Goal: Task Accomplishment & Management: Use online tool/utility

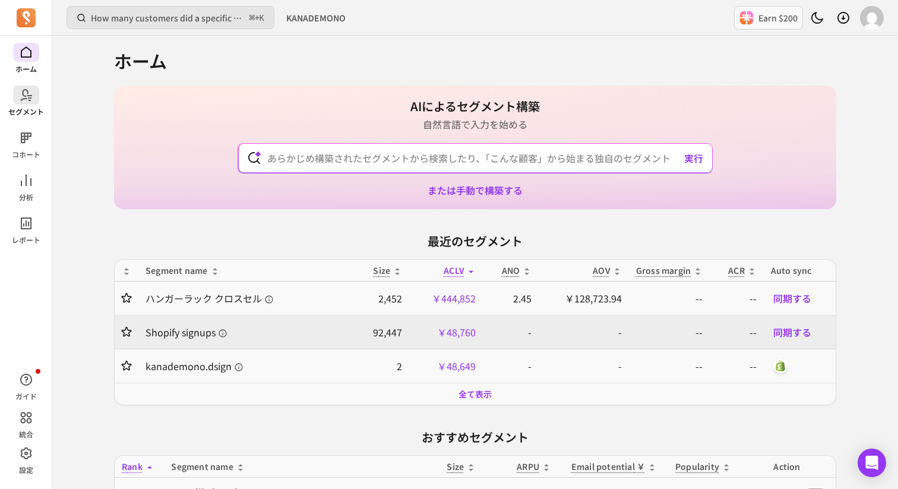
click at [38, 97] on span at bounding box center [26, 95] width 26 height 19
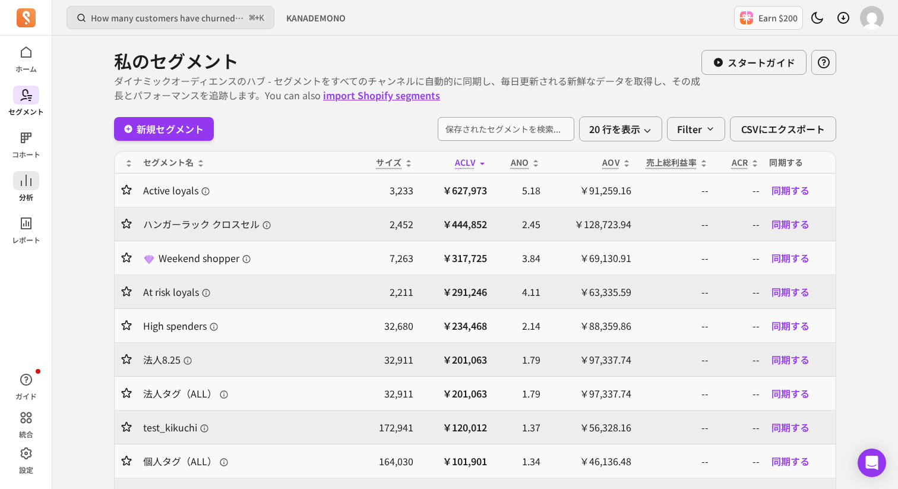
click at [27, 180] on icon at bounding box center [26, 180] width 14 height 14
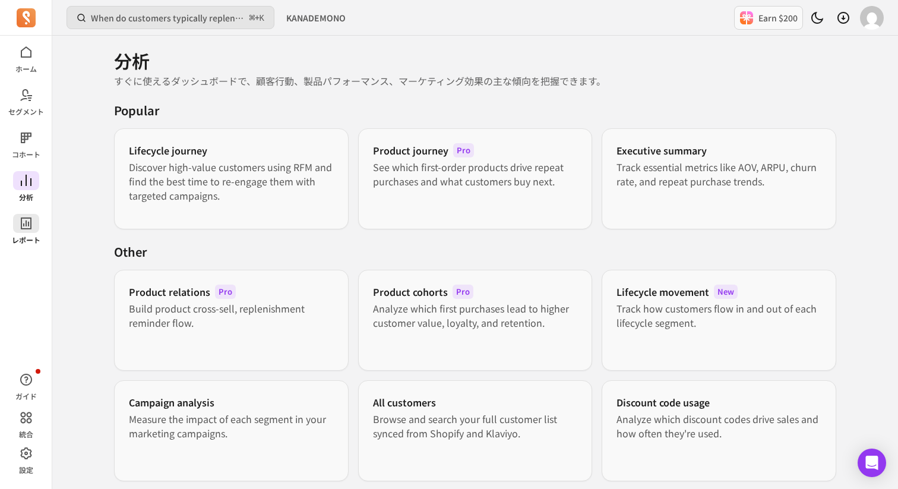
click at [32, 231] on span at bounding box center [26, 223] width 26 height 19
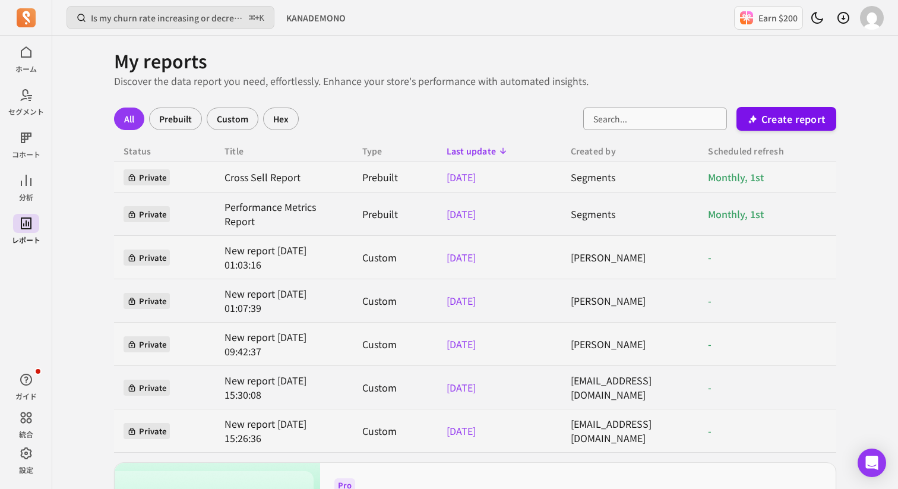
click at [816, 114] on p "Create report" at bounding box center [793, 119] width 64 height 14
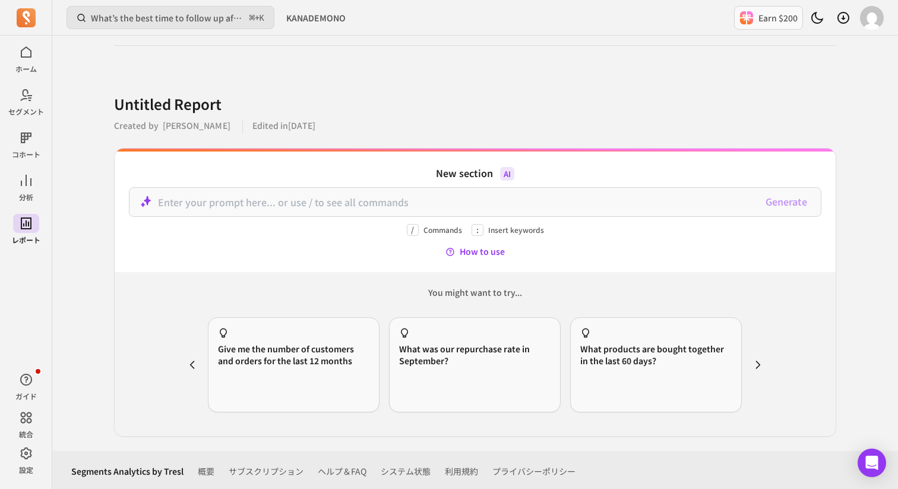
scroll to position [26, 0]
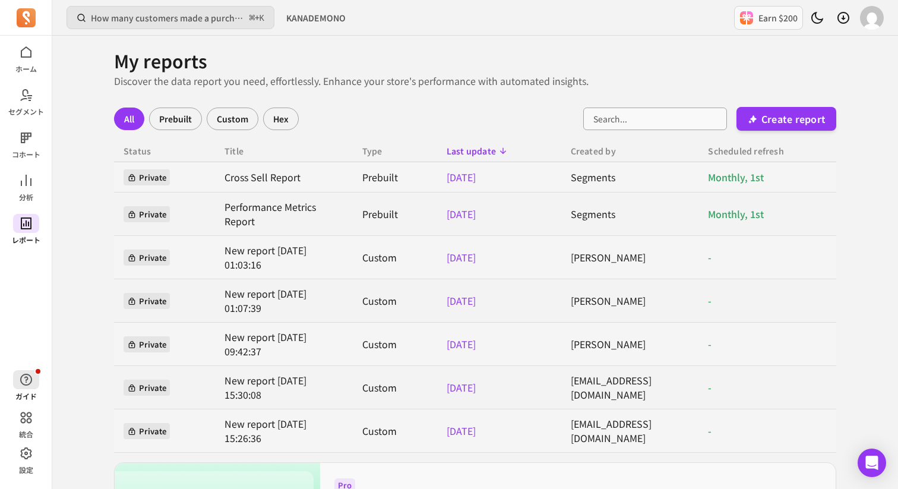
click at [25, 387] on span "button" at bounding box center [26, 379] width 26 height 19
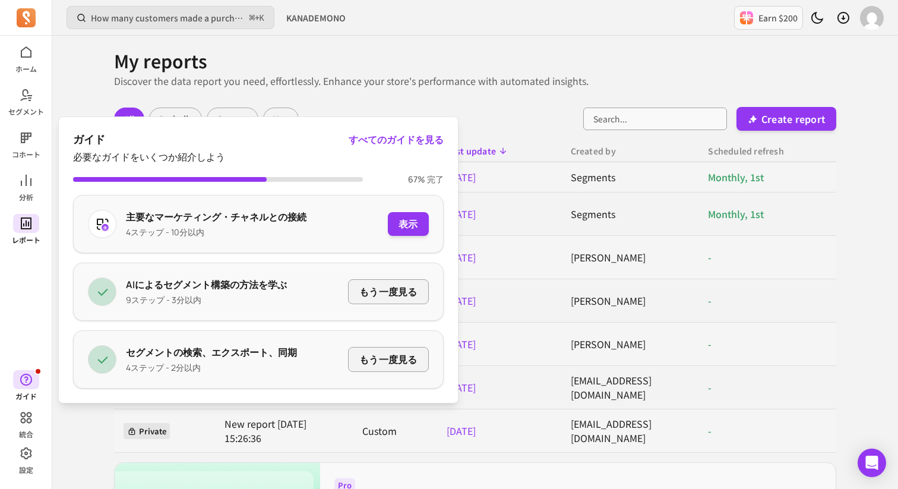
click at [22, 324] on div "ホーム セグメント コホート 分析 レポート ガイド 統合 設定" at bounding box center [26, 259] width 52 height 432
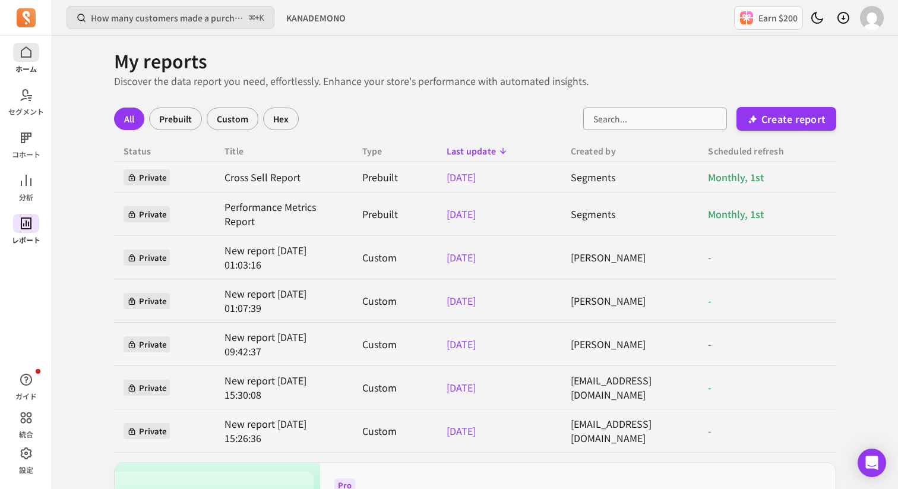
click at [42, 58] on link "ホーム" at bounding box center [26, 58] width 52 height 31
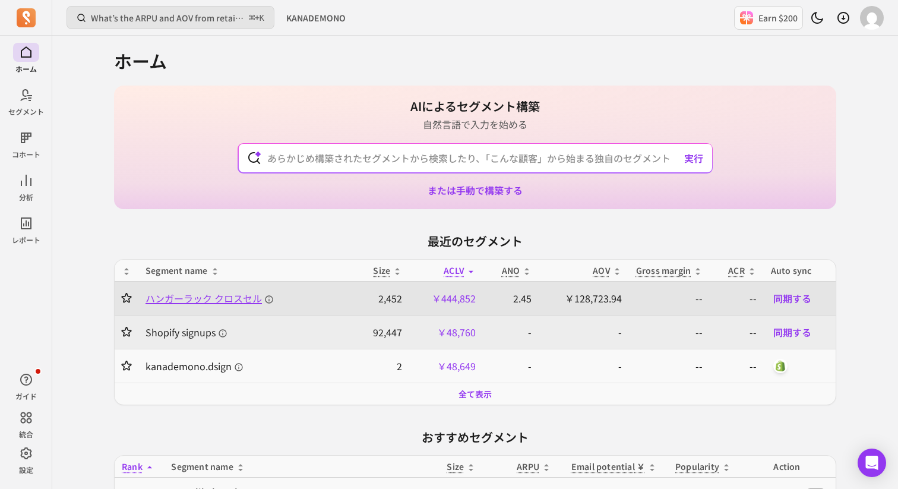
click at [245, 295] on span "ハンガーラック クロスセル" at bounding box center [210, 298] width 128 height 14
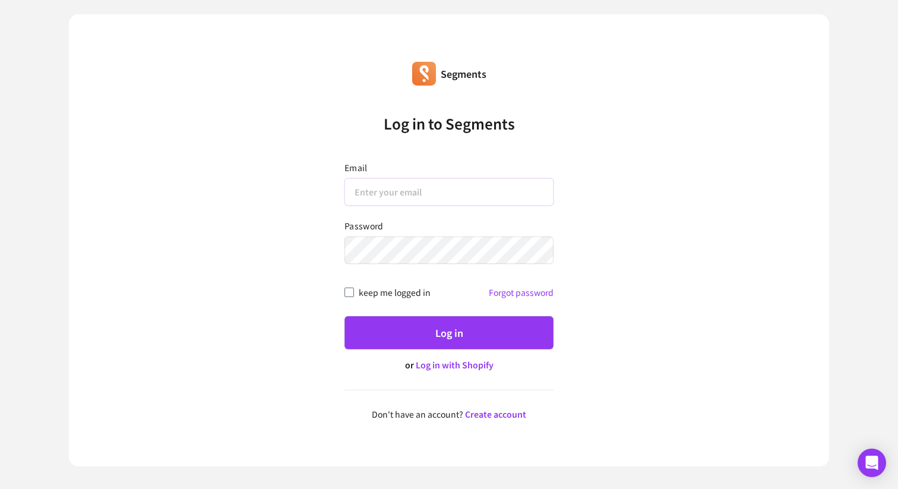
click at [418, 188] on input "Email" at bounding box center [449, 191] width 209 height 27
click at [365, 165] on label "Email" at bounding box center [449, 168] width 209 height 12
click at [462, 365] on link "Log in with Shopify" at bounding box center [455, 365] width 78 height 12
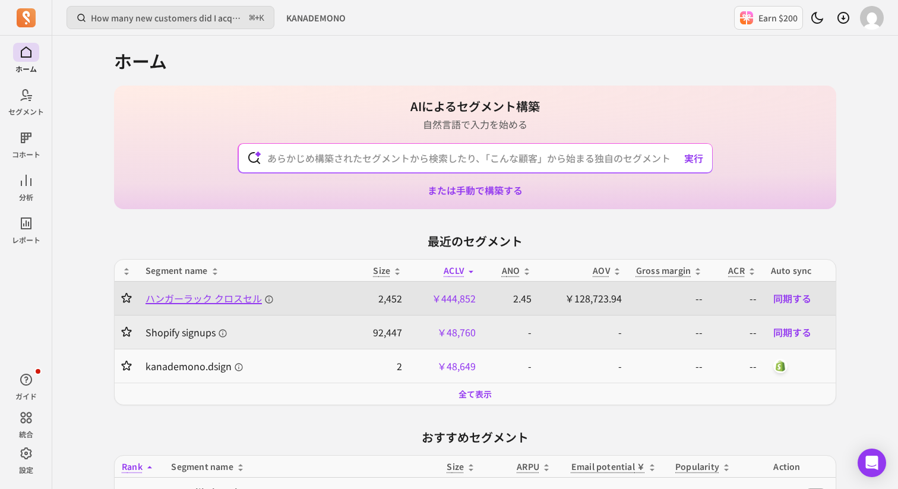
click at [238, 296] on span "ハンガーラック クロスセル" at bounding box center [210, 298] width 128 height 14
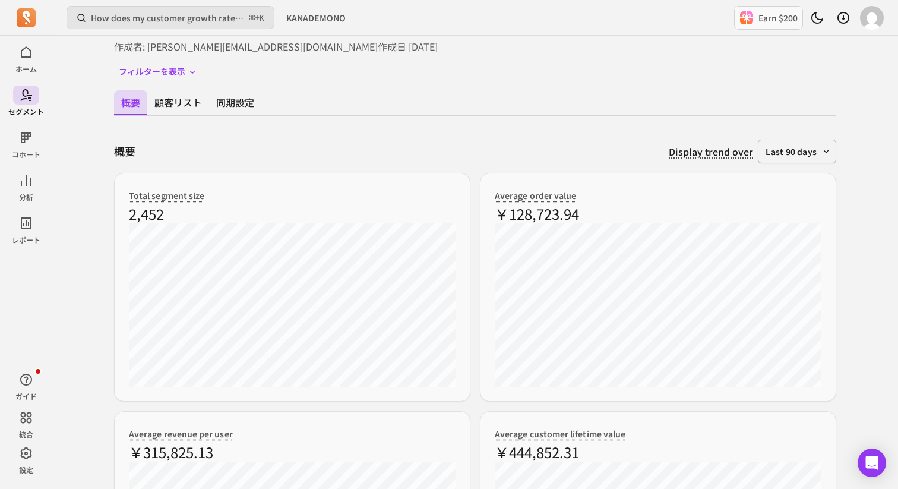
scroll to position [77, 0]
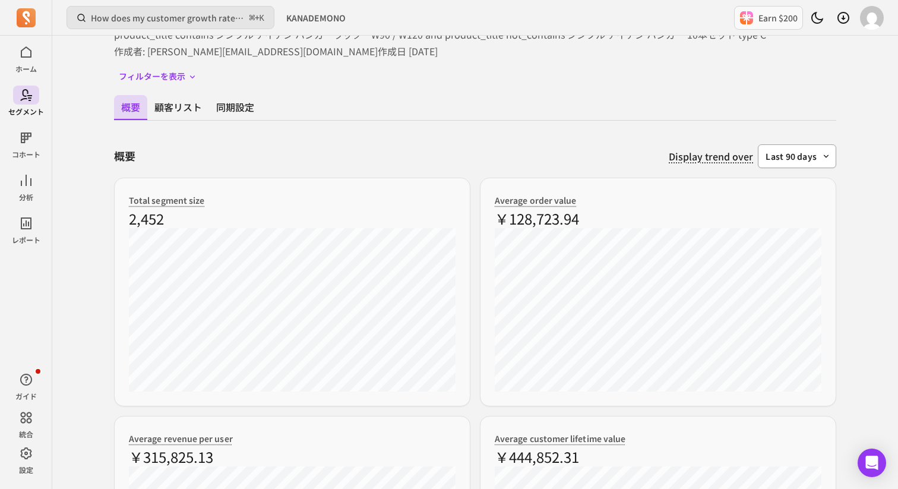
click at [792, 162] on span "last 90 days" at bounding box center [791, 156] width 51 height 12
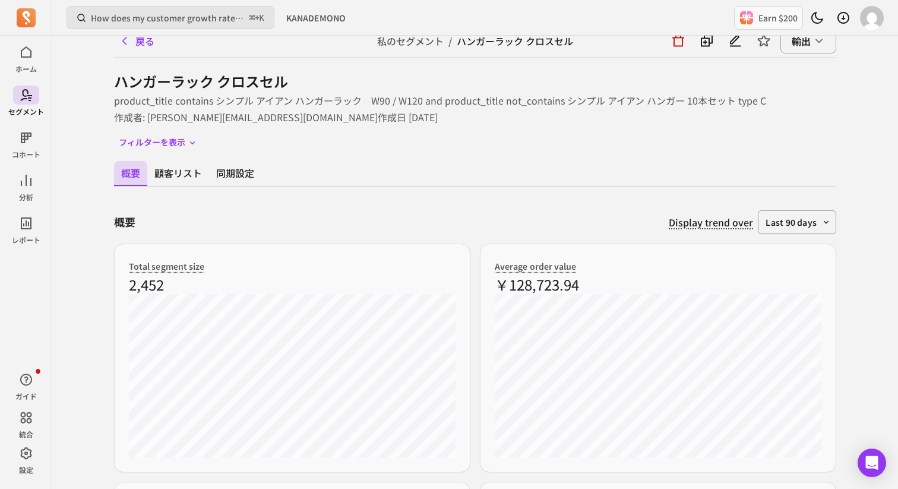
scroll to position [0, 0]
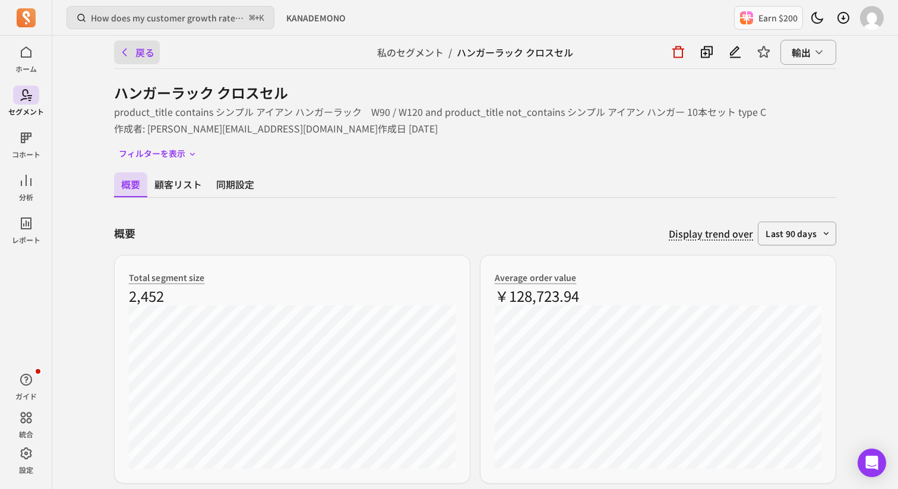
click at [150, 47] on button "戻る" at bounding box center [137, 52] width 46 height 24
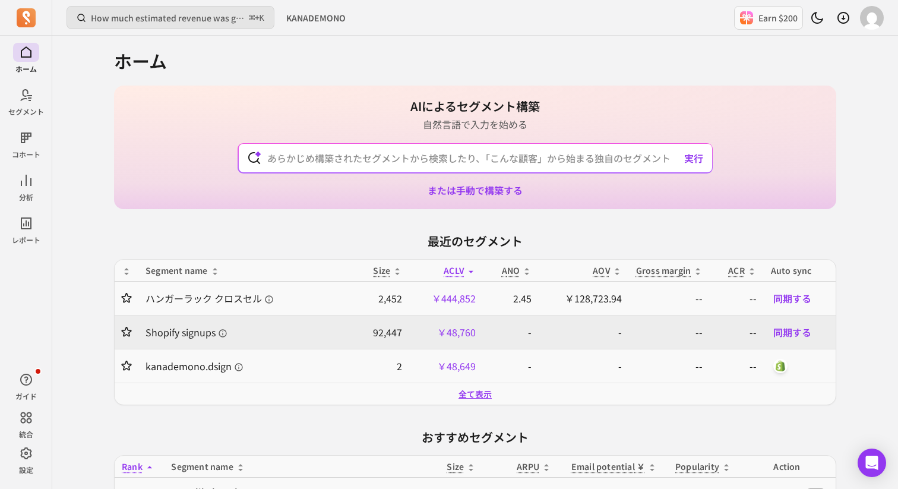
click at [481, 397] on link "全て表示" at bounding box center [475, 394] width 33 height 12
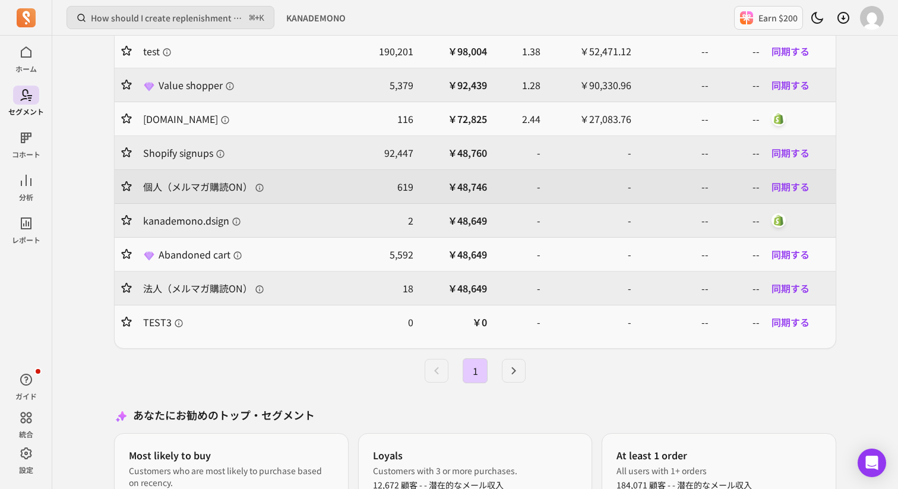
scroll to position [478, 0]
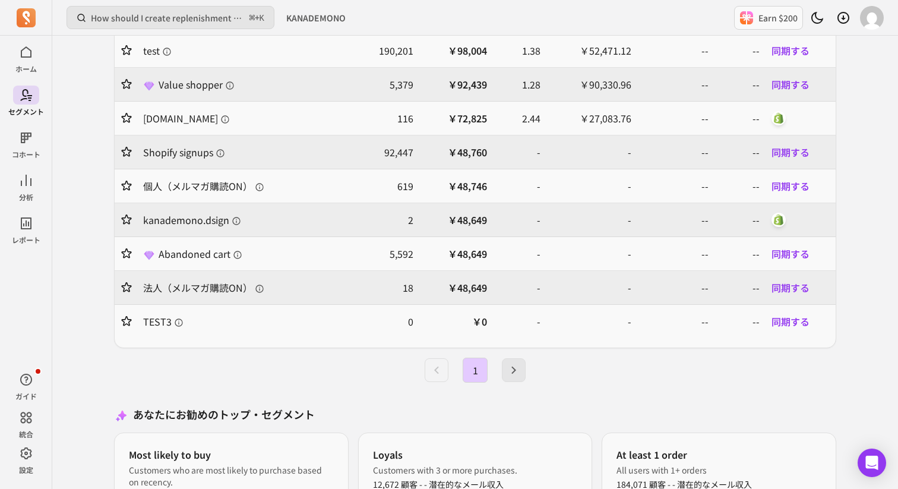
click at [513, 371] on icon "Next page" at bounding box center [513, 370] width 5 height 8
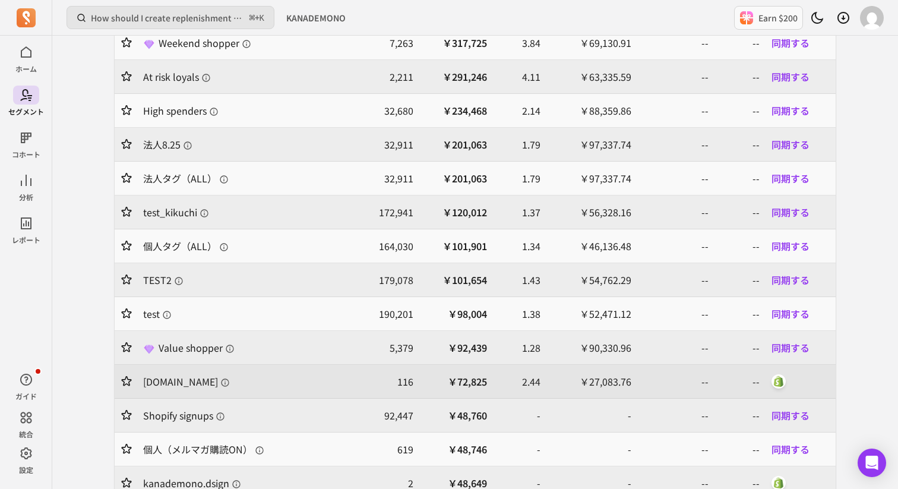
scroll to position [0, 0]
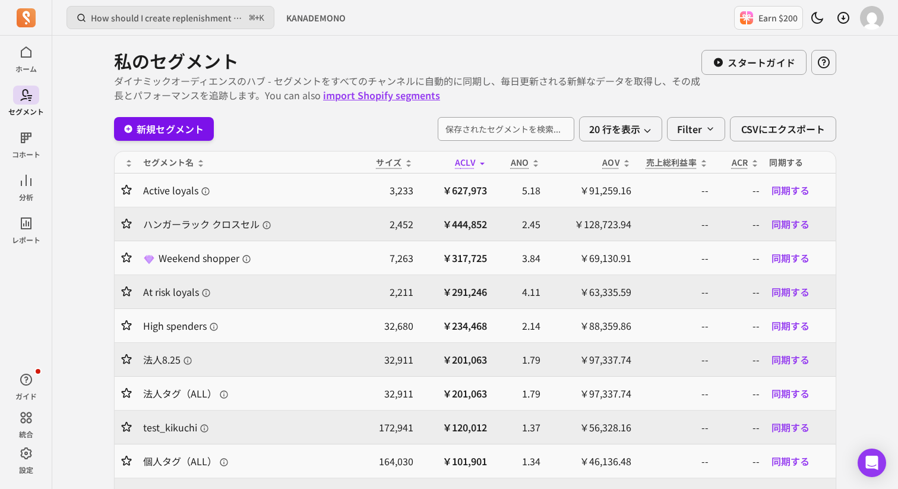
click at [195, 134] on link "新規セグメント" at bounding box center [164, 129] width 100 height 24
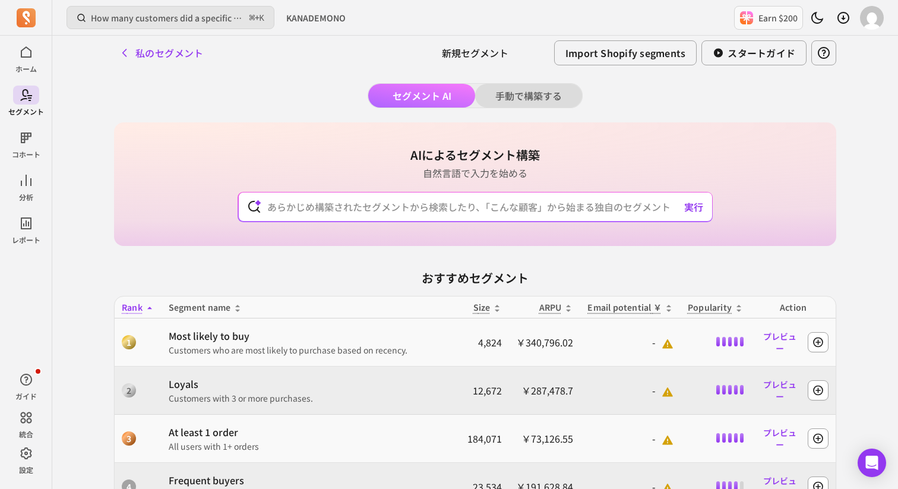
click at [526, 94] on button "手動で構築する" at bounding box center [528, 96] width 107 height 24
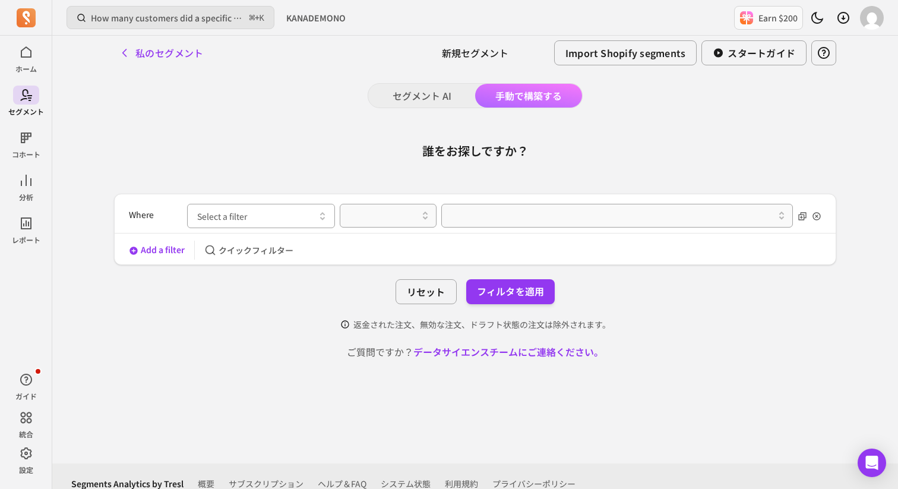
click at [324, 219] on icon "button" at bounding box center [322, 216] width 14 height 14
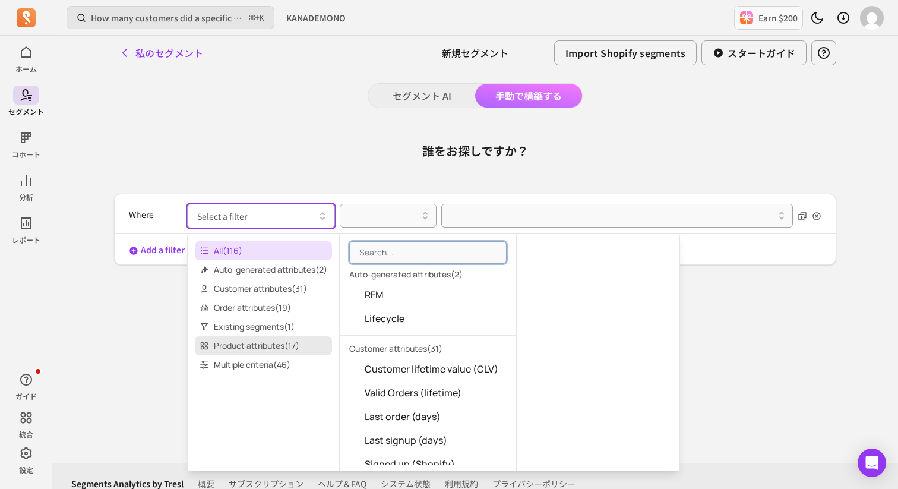
click at [280, 350] on span "Product attributes ( 17 )" at bounding box center [263, 345] width 137 height 19
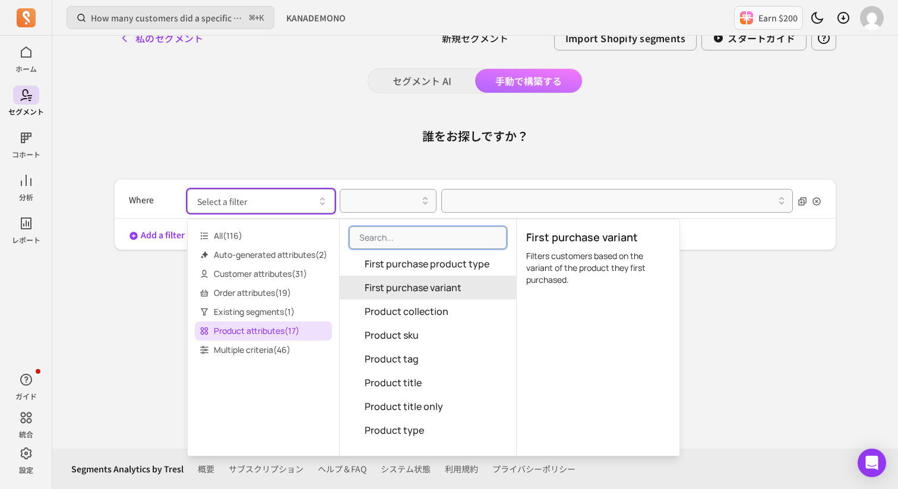
scroll to position [151, 0]
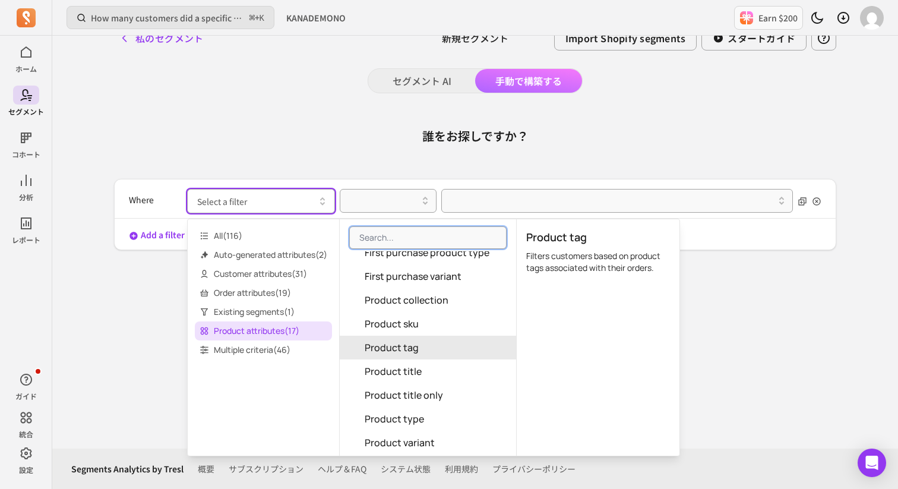
click at [418, 353] on span "Product tag" at bounding box center [392, 347] width 54 height 14
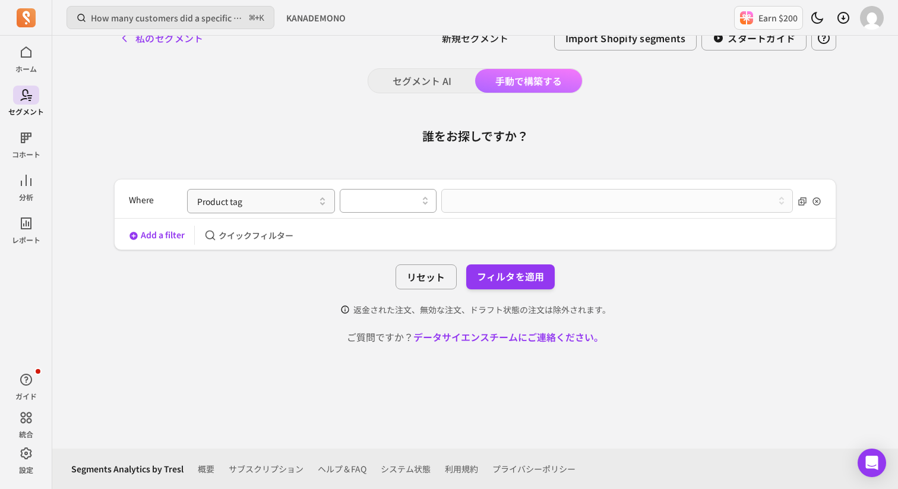
click at [403, 204] on div at bounding box center [383, 201] width 72 height 14
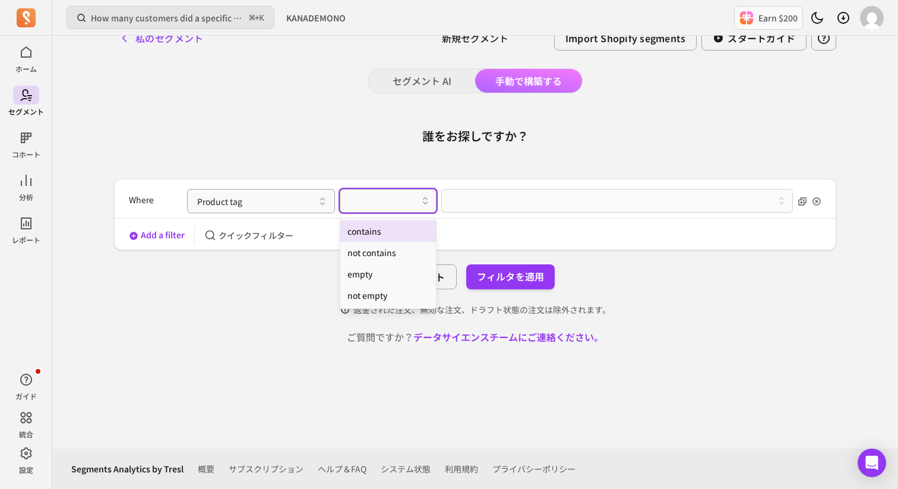
click at [375, 173] on div "誰をお探しですか？ Where Product tag option contains focused, 1 of 4. 4 results availabl…" at bounding box center [475, 226] width 722 height 236
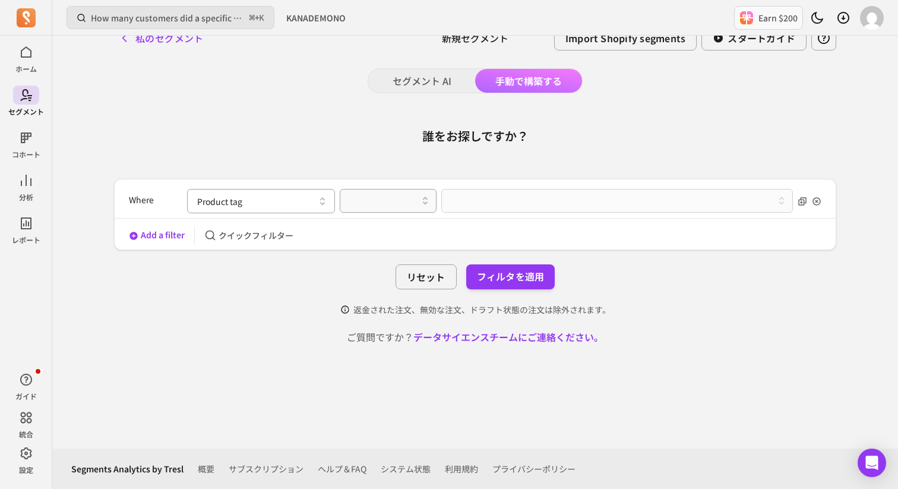
click at [318, 202] on icon "button" at bounding box center [322, 201] width 14 height 14
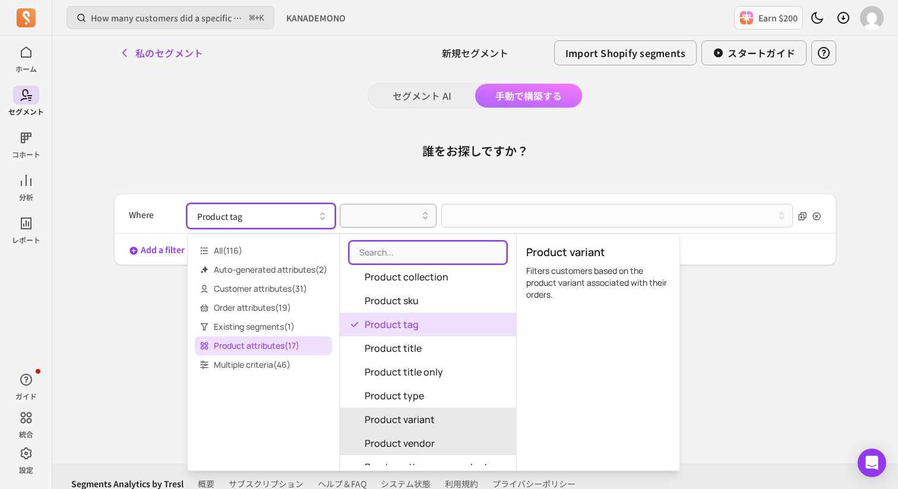
scroll to position [213, 0]
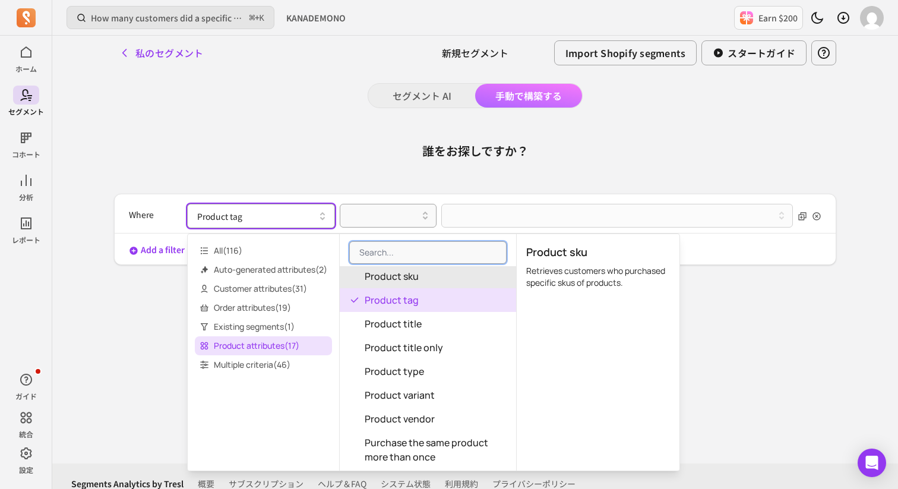
click at [216, 93] on div "セグメント AI 手動で構築する 誰をお探しですか？ Where Product tag Add a filter クイックフィルター リセット フィルタを適…" at bounding box center [475, 266] width 722 height 366
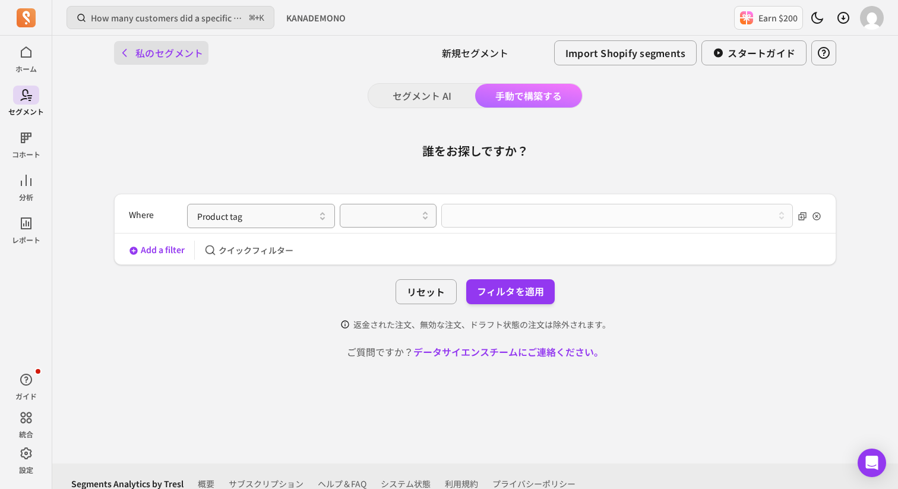
click at [148, 55] on button "私のセグメント" at bounding box center [161, 53] width 94 height 24
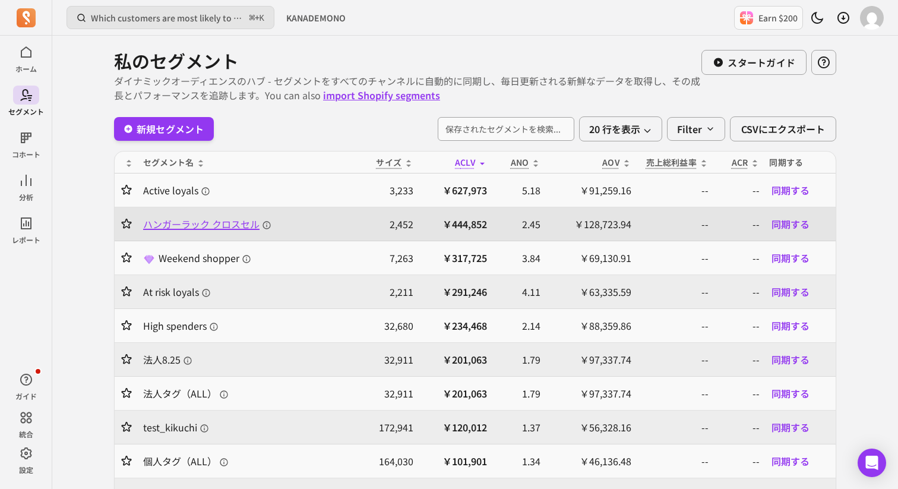
click at [210, 226] on span "ハンガーラック クロスセル" at bounding box center [207, 224] width 128 height 14
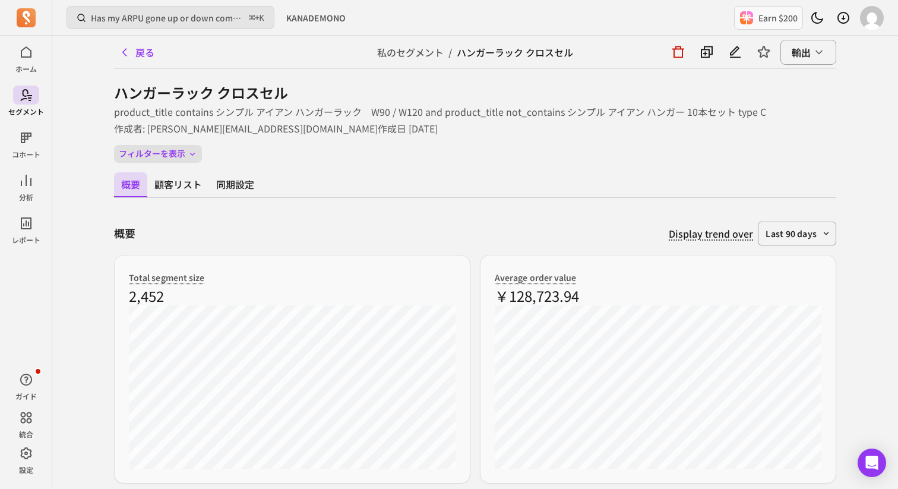
click at [192, 151] on icon "button" at bounding box center [193, 154] width 10 height 10
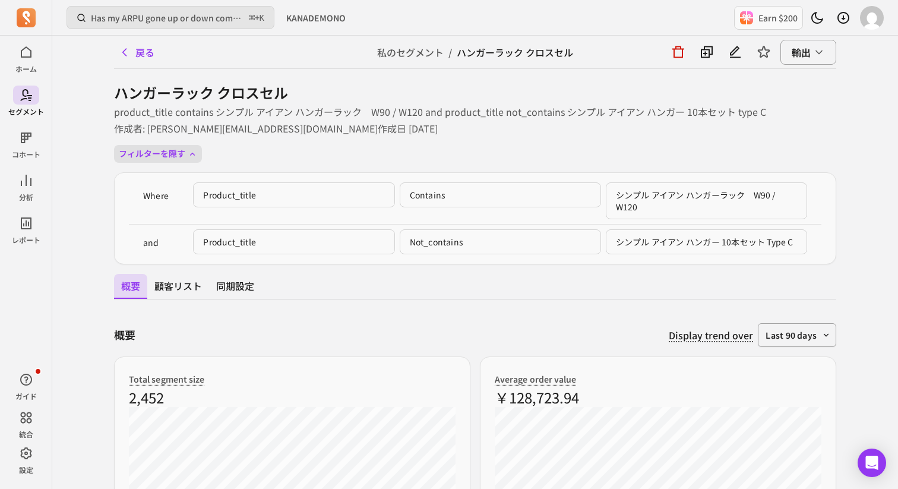
click at [192, 151] on icon "button" at bounding box center [193, 154] width 10 height 10
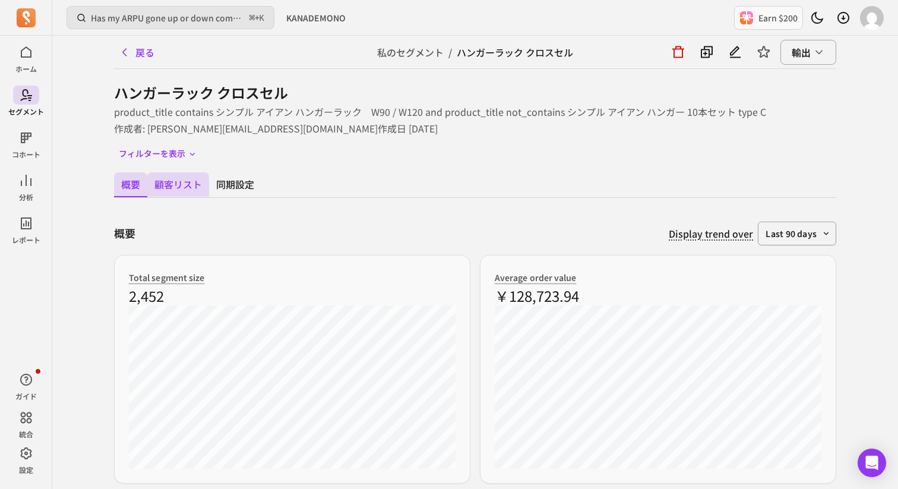
click at [178, 191] on button "顧客リスト" at bounding box center [178, 184] width 62 height 25
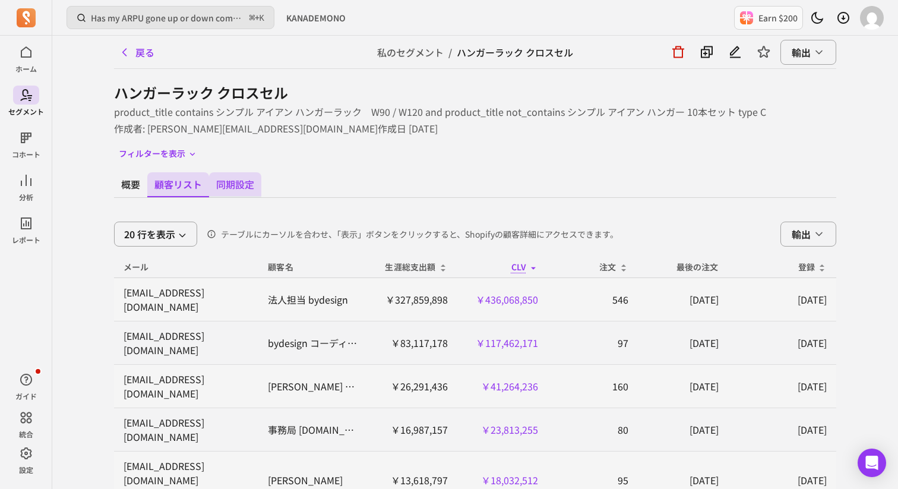
click at [253, 191] on button "同期設定" at bounding box center [235, 184] width 52 height 25
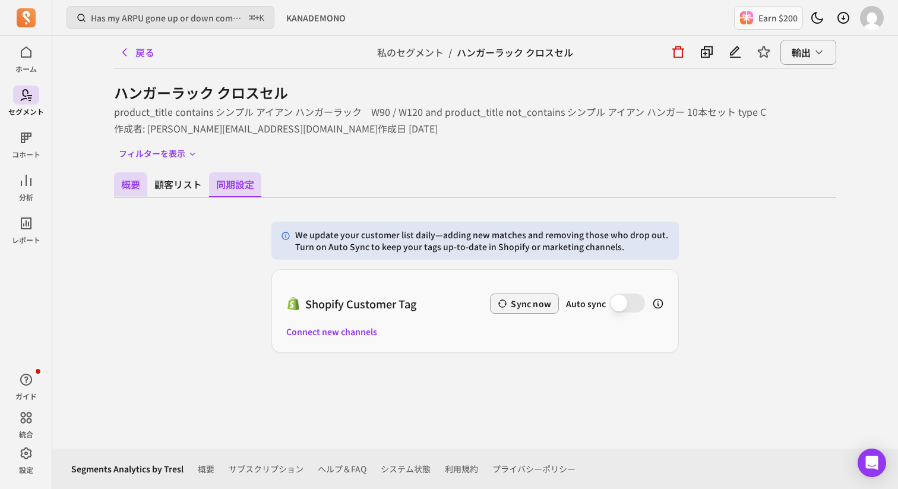
click at [138, 189] on button "概要" at bounding box center [130, 184] width 33 height 25
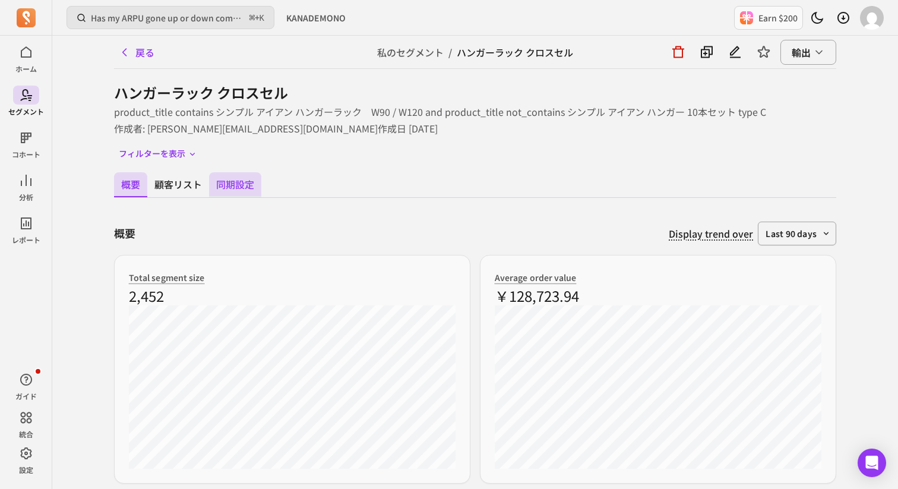
click at [225, 189] on button "同期設定" at bounding box center [235, 184] width 52 height 25
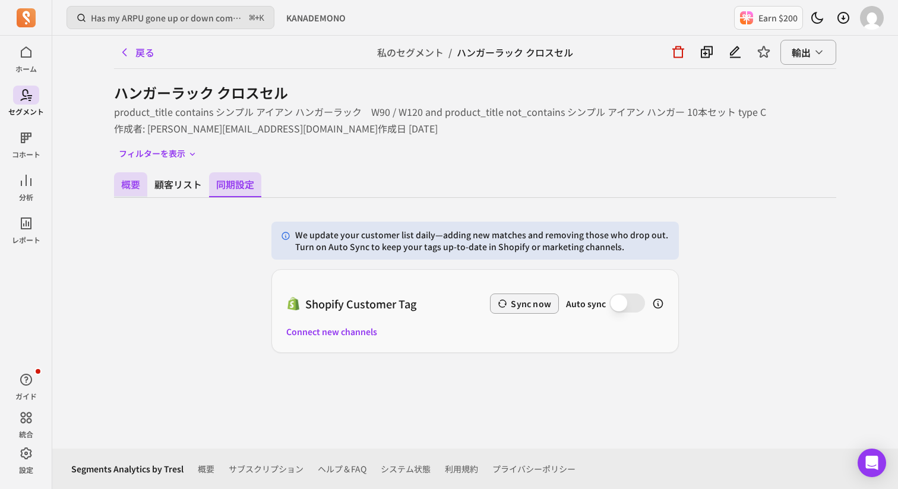
click at [133, 189] on button "概要" at bounding box center [130, 184] width 33 height 25
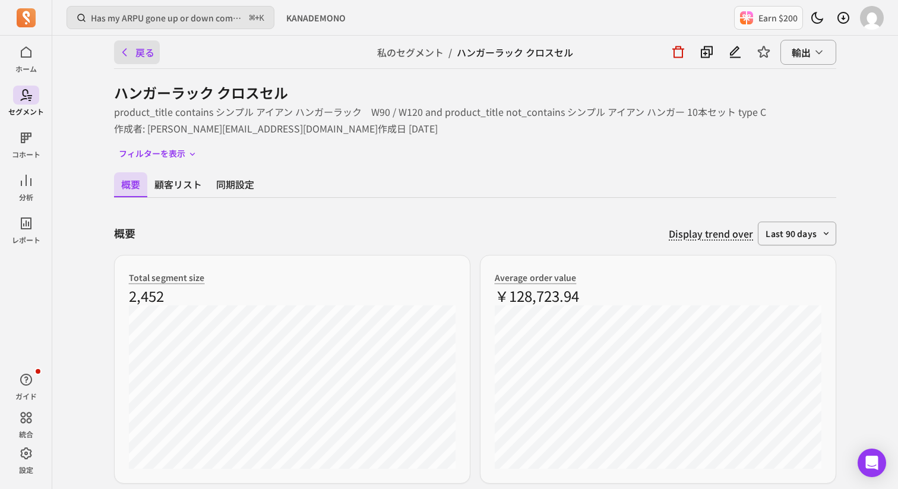
click at [143, 45] on button "戻る" at bounding box center [137, 52] width 46 height 24
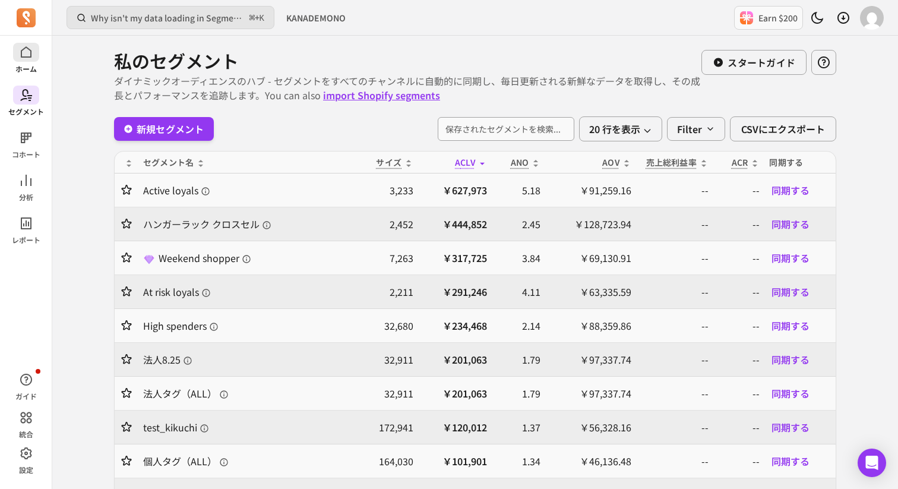
click at [29, 64] on p "ホーム" at bounding box center [25, 69] width 21 height 10
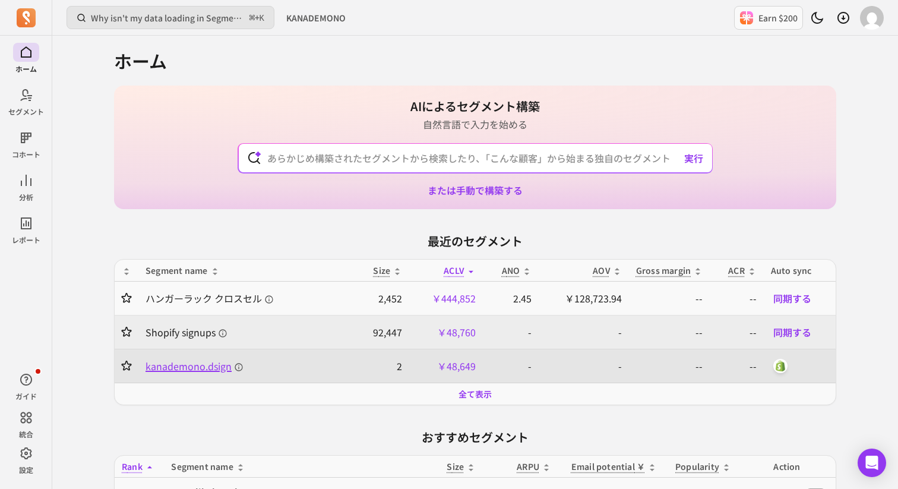
click at [204, 368] on span "kanademono.dsign" at bounding box center [195, 366] width 98 height 14
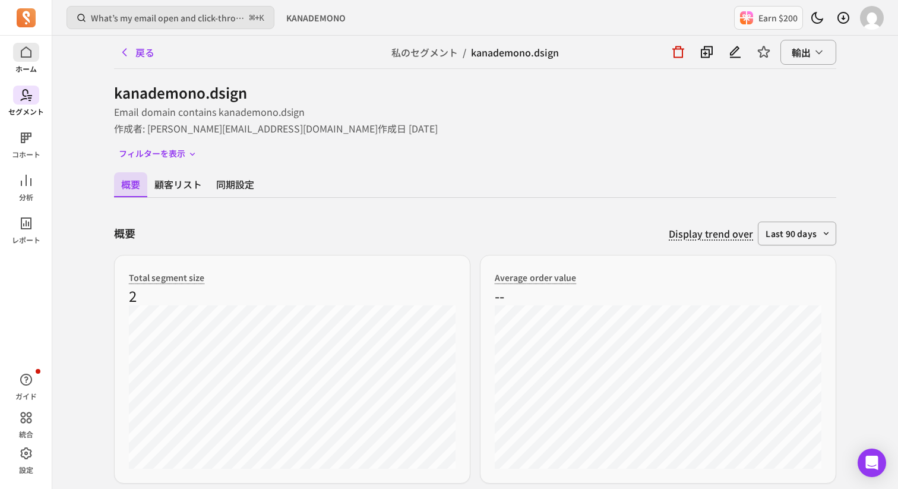
click at [36, 54] on span at bounding box center [26, 52] width 26 height 19
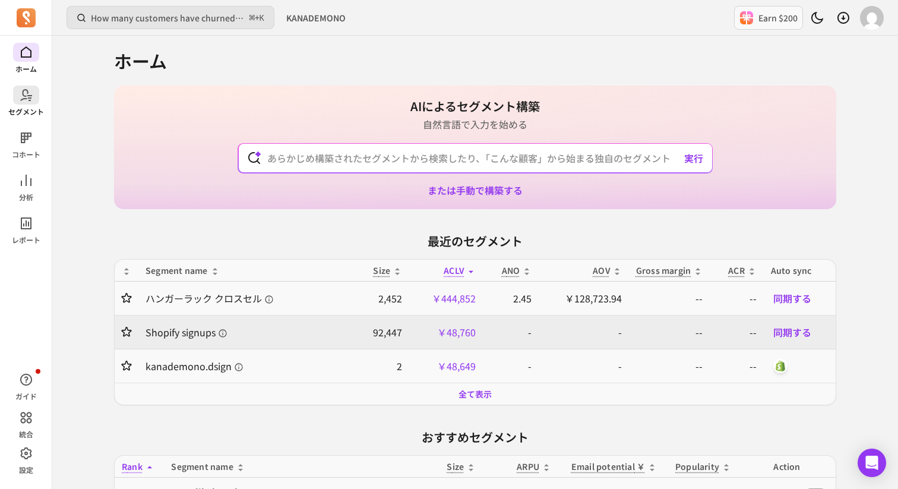
click at [20, 110] on p "セグメント" at bounding box center [26, 112] width 36 height 10
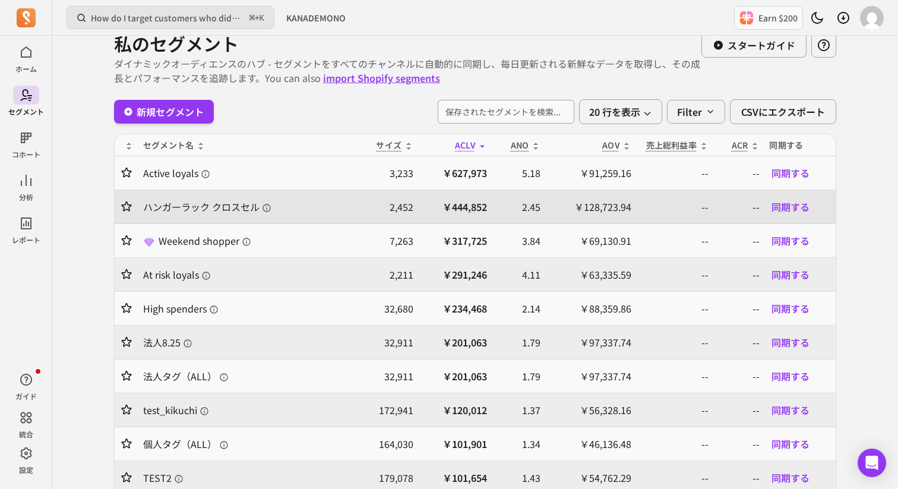
scroll to position [33, 0]
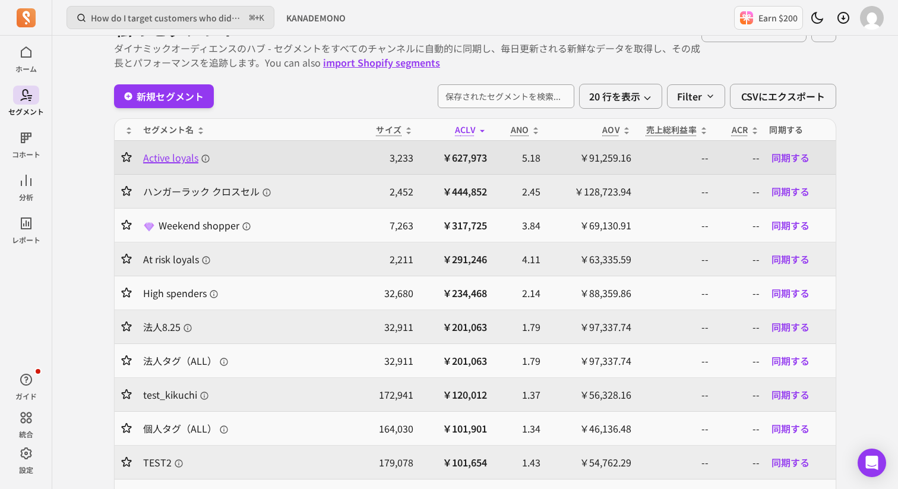
click at [185, 159] on span "Active loyals" at bounding box center [176, 157] width 67 height 14
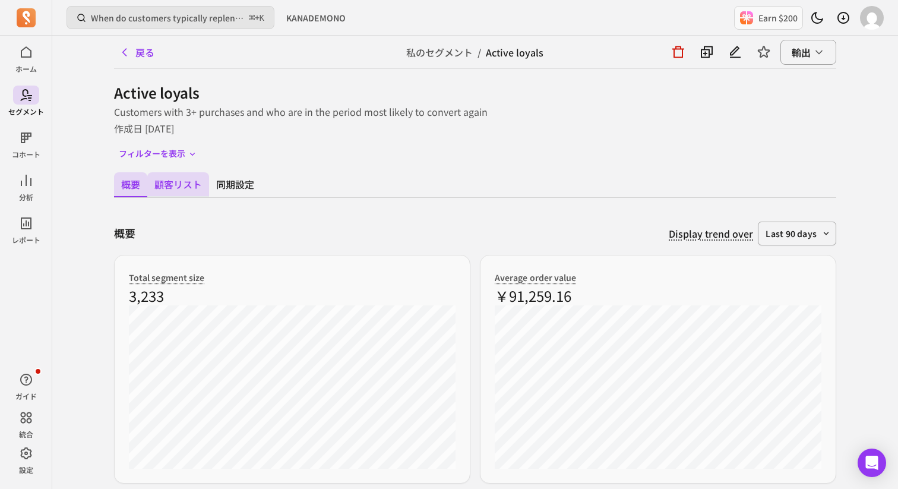
click at [176, 186] on button "顧客リスト" at bounding box center [178, 184] width 62 height 25
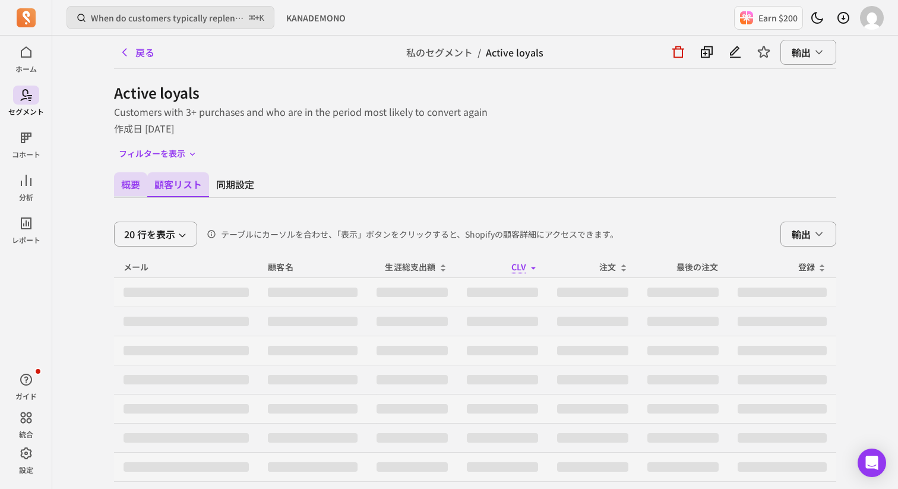
click at [138, 191] on button "概要" at bounding box center [130, 184] width 33 height 25
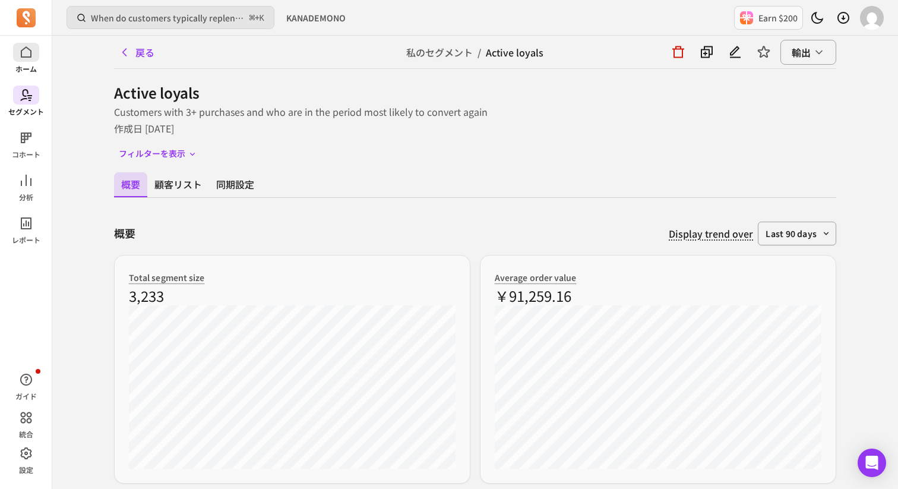
click at [26, 69] on p "ホーム" at bounding box center [25, 69] width 21 height 10
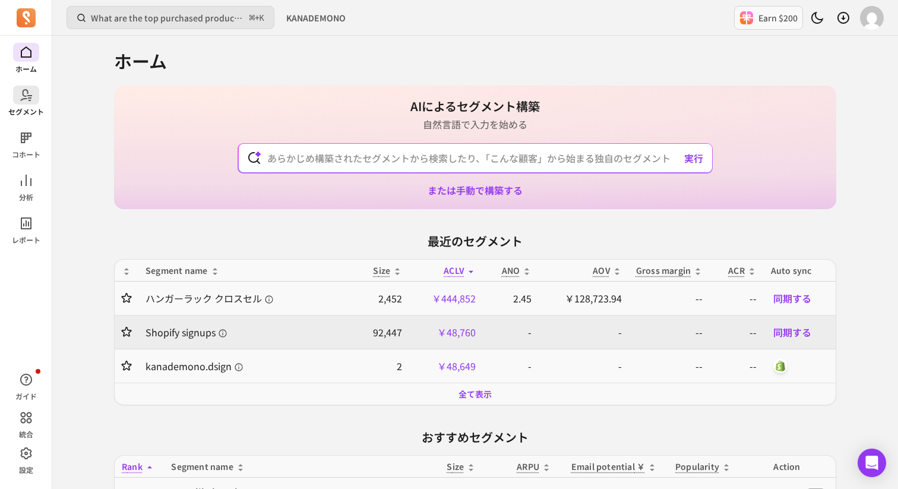
click at [30, 108] on p "セグメント" at bounding box center [26, 112] width 36 height 10
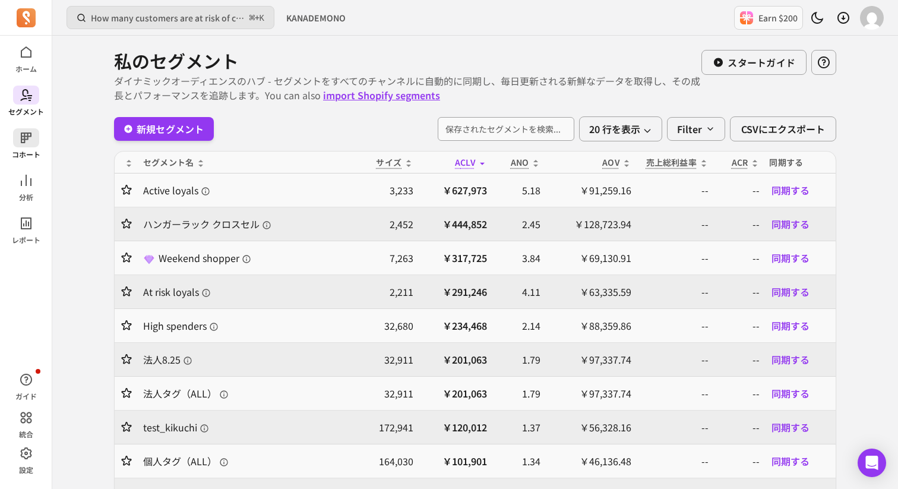
click at [27, 141] on icon at bounding box center [26, 138] width 14 height 14
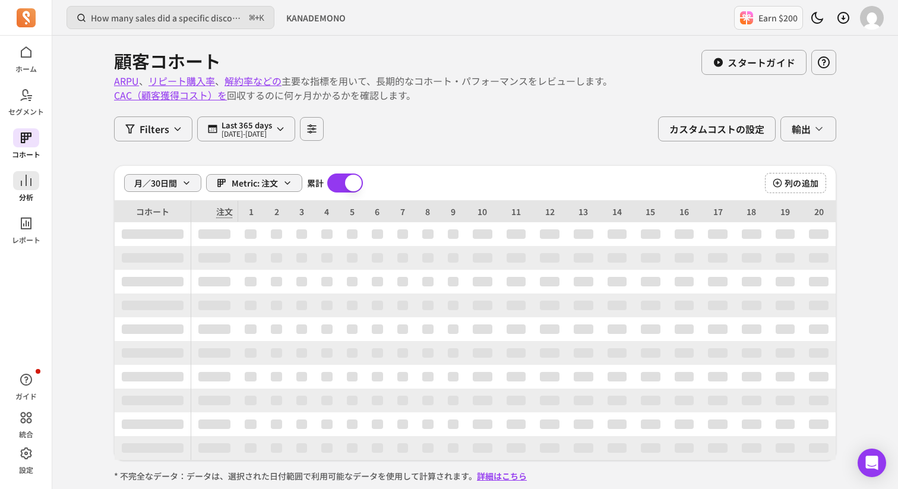
click at [26, 176] on icon at bounding box center [26, 180] width 11 height 11
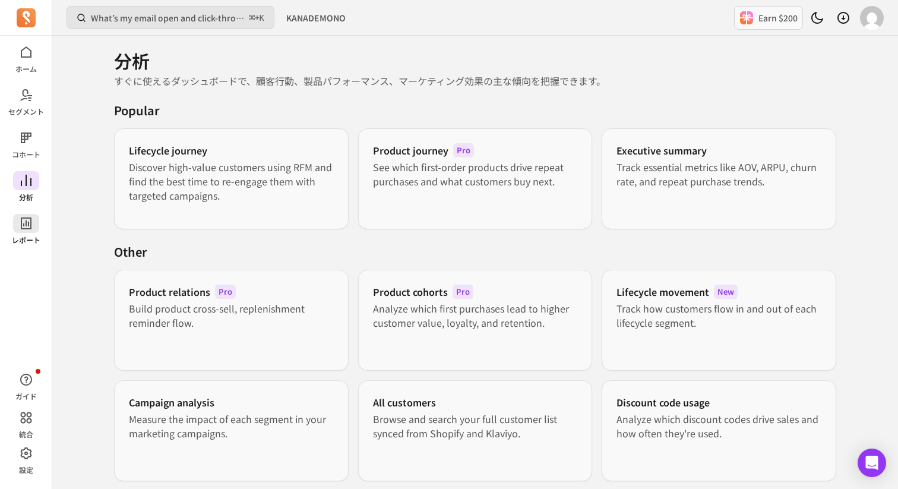
click at [22, 230] on span at bounding box center [26, 223] width 26 height 19
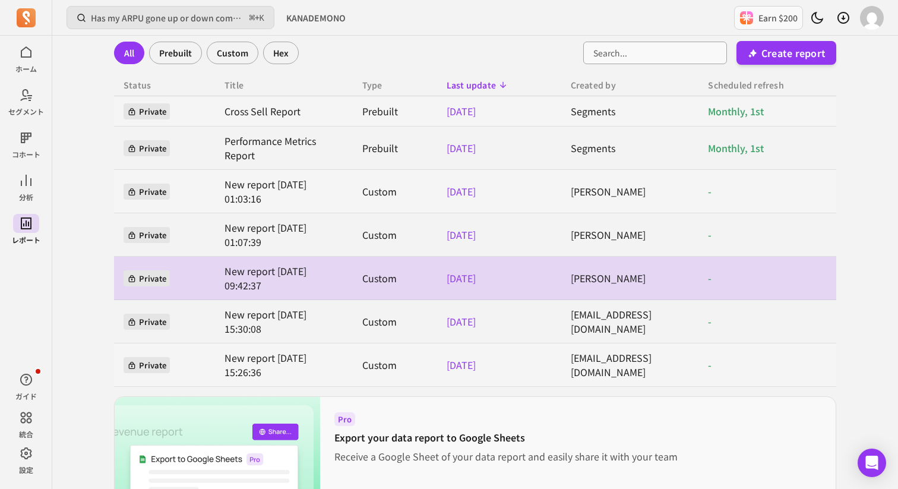
scroll to position [65, 0]
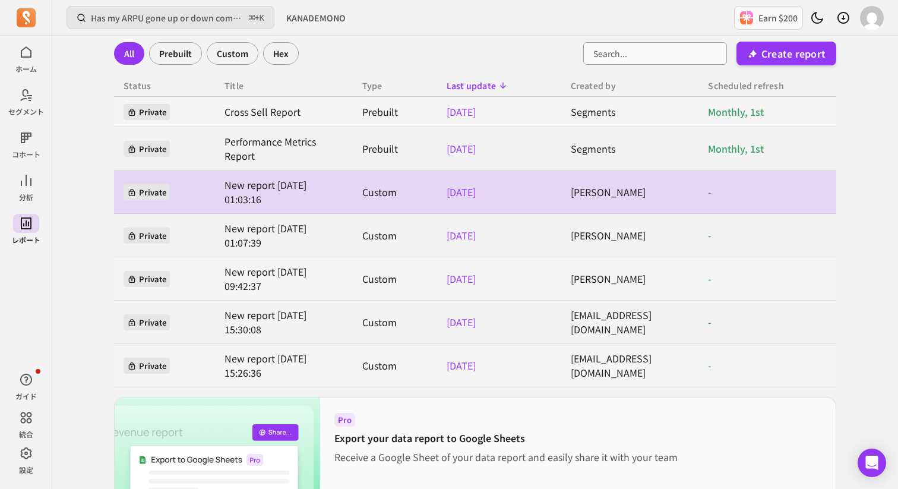
click at [246, 191] on link "New report [DATE] 01:03:16" at bounding box center [284, 192] width 119 height 29
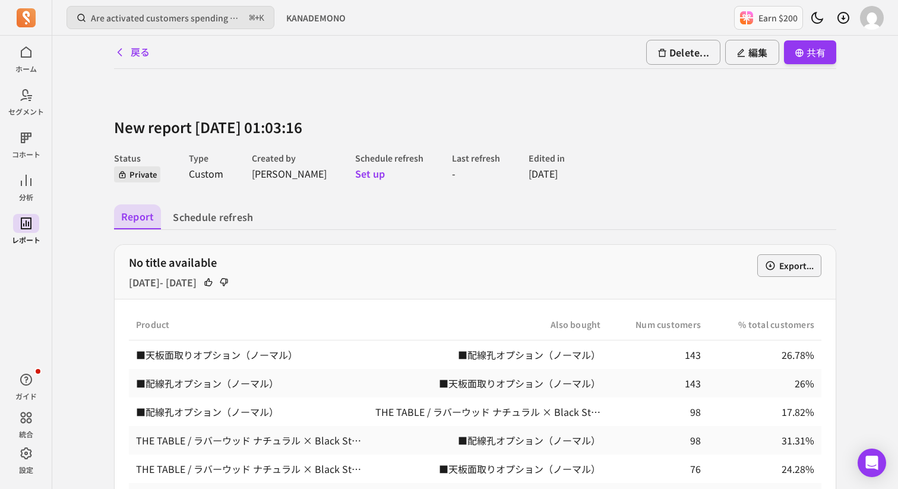
click at [123, 39] on div "戻る Delete... 編集 共有" at bounding box center [475, 52] width 722 height 33
click at [121, 49] on icon at bounding box center [120, 52] width 4 height 7
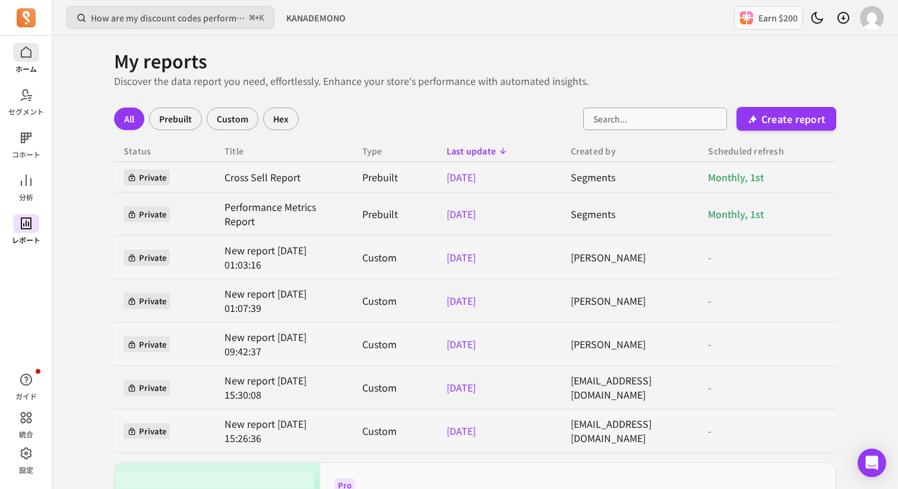
click at [29, 59] on icon at bounding box center [26, 52] width 14 height 14
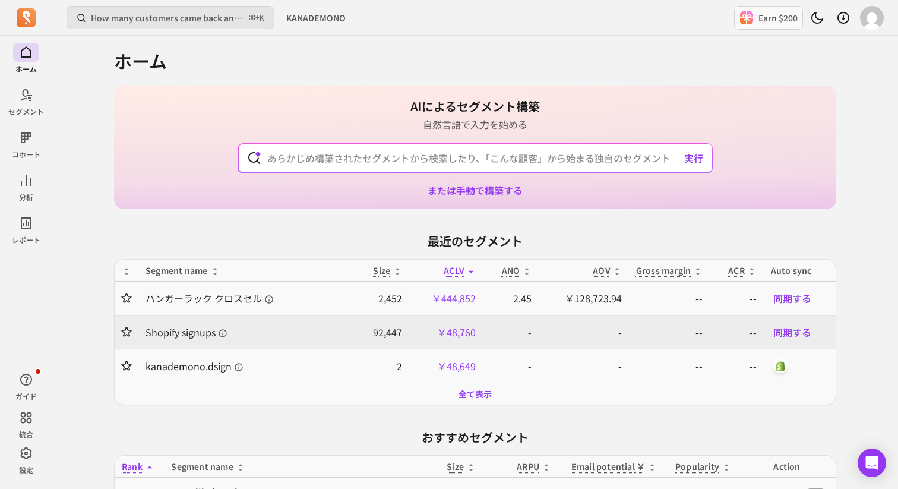
click at [496, 192] on link "または手動で構築する" at bounding box center [475, 190] width 95 height 14
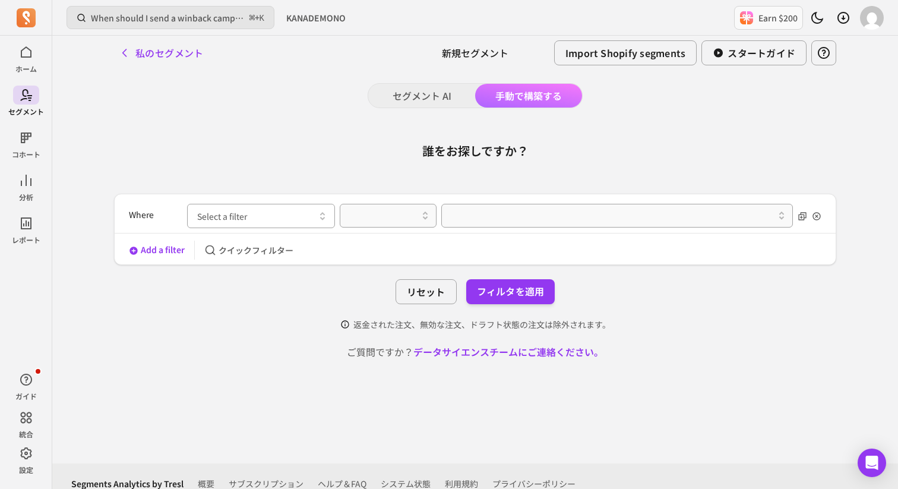
click at [308, 223] on button "Select a filter" at bounding box center [261, 216] width 148 height 24
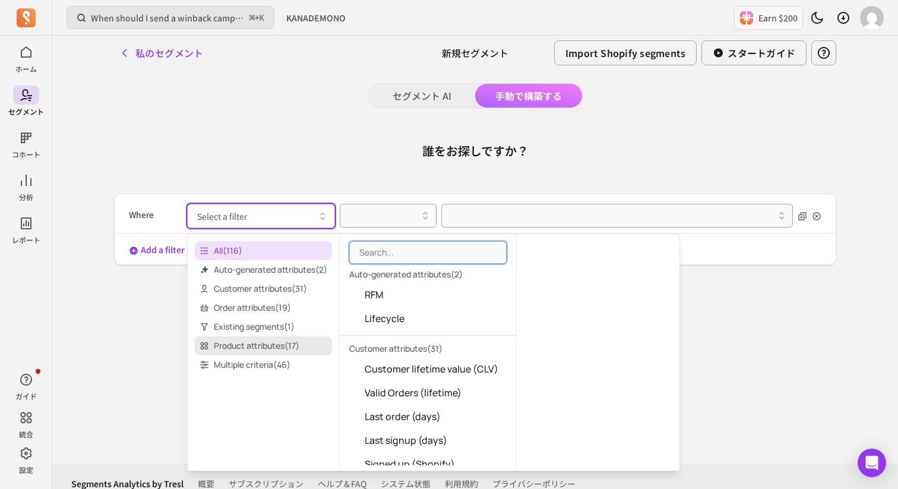
click at [270, 345] on span "Product attributes ( 17 )" at bounding box center [263, 345] width 137 height 19
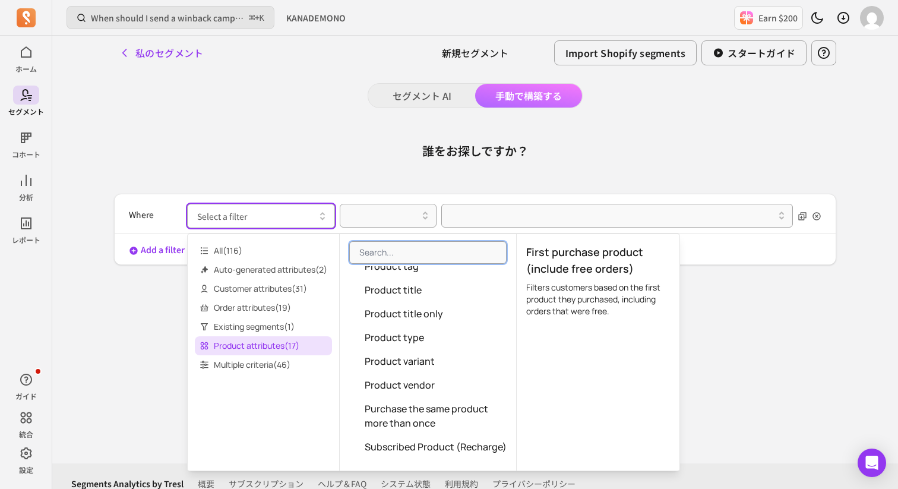
scroll to position [249, 0]
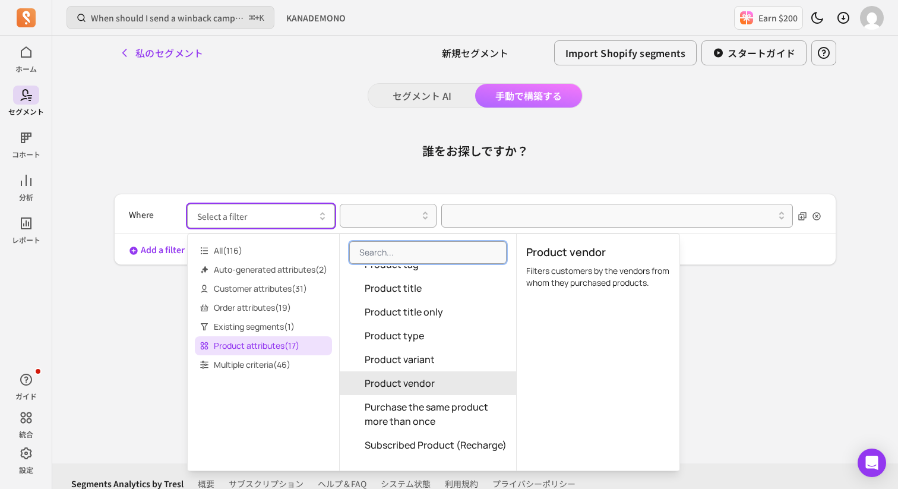
click at [414, 383] on span "Product vendor" at bounding box center [400, 383] width 70 height 14
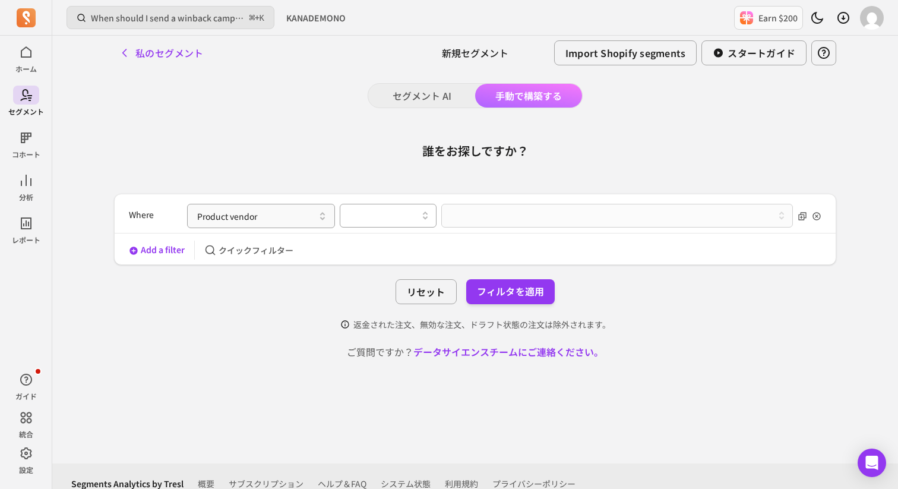
click at [428, 223] on div at bounding box center [430, 216] width 10 height 20
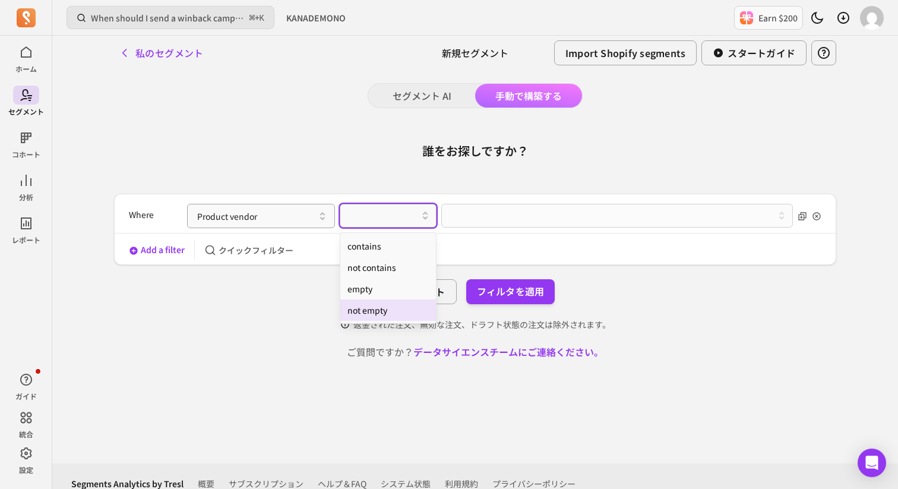
click at [385, 318] on div "not empty" at bounding box center [388, 309] width 96 height 21
click at [489, 213] on div "Product vendor option not empty, selected. Select is focused ,type to refine li…" at bounding box center [490, 216] width 606 height 24
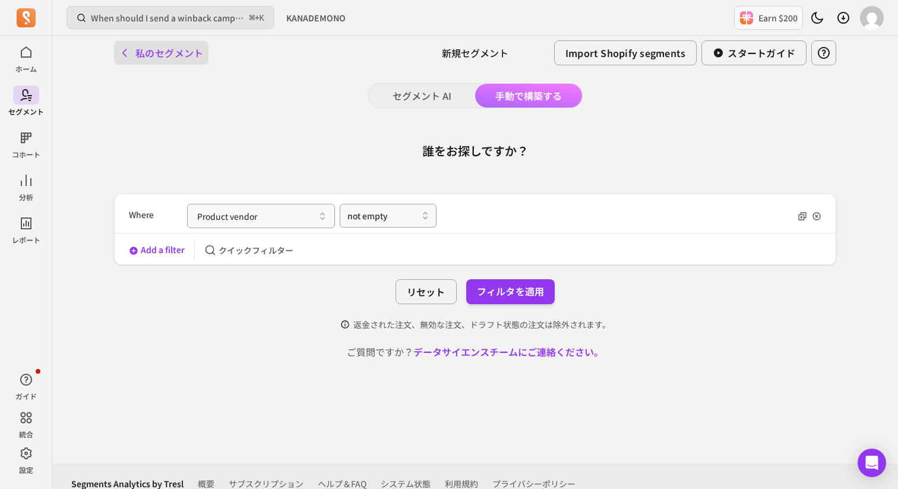
click at [155, 56] on button "私のセグメント" at bounding box center [161, 53] width 94 height 24
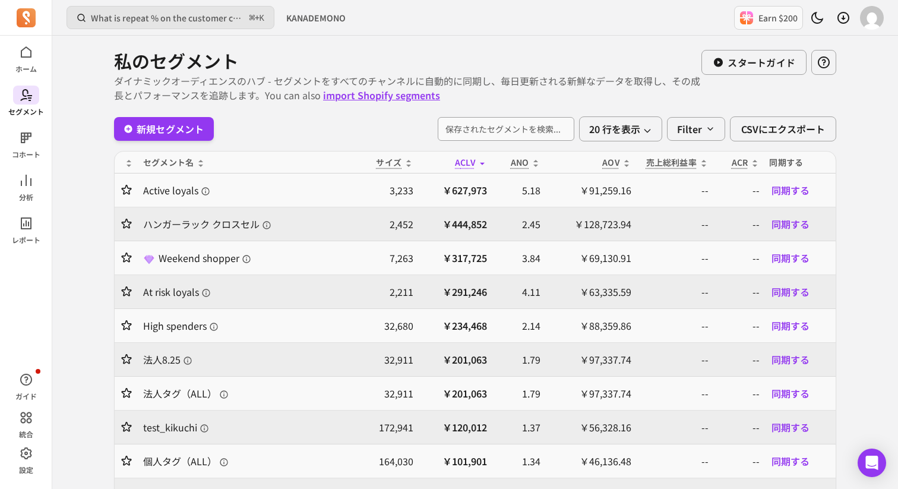
click at [26, 75] on div "ホーム セグメント コホート 分析 レポート" at bounding box center [26, 144] width 52 height 202
click at [26, 74] on div "ホーム セグメント コホート 分析 レポート" at bounding box center [26, 144] width 52 height 202
click at [26, 62] on link "ホーム" at bounding box center [26, 58] width 52 height 31
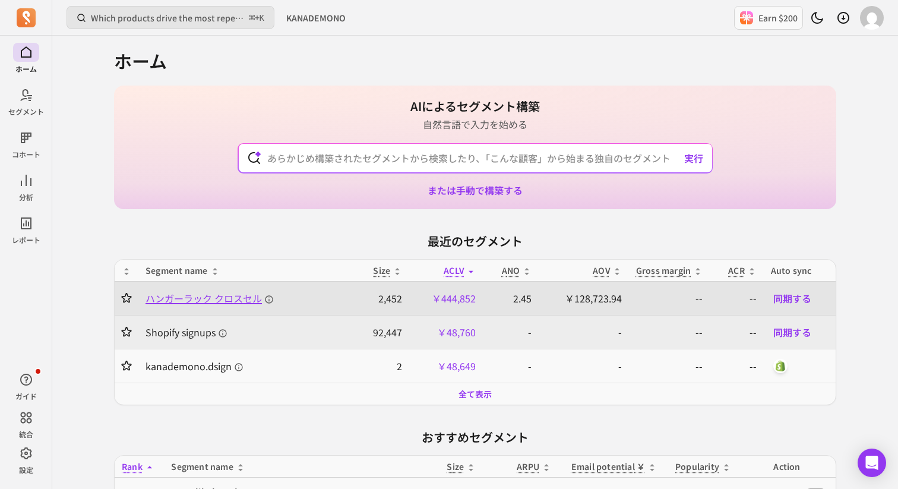
click at [157, 295] on span "ハンガーラック クロスセル" at bounding box center [210, 298] width 128 height 14
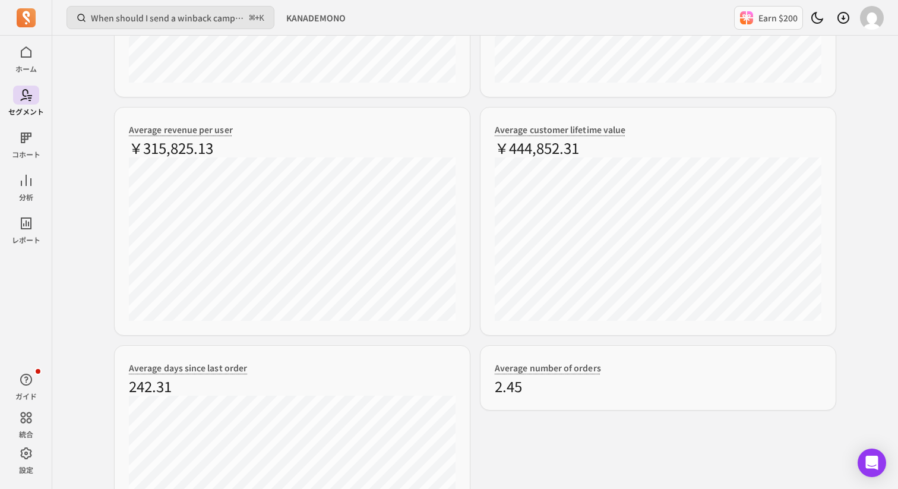
scroll to position [389, 0]
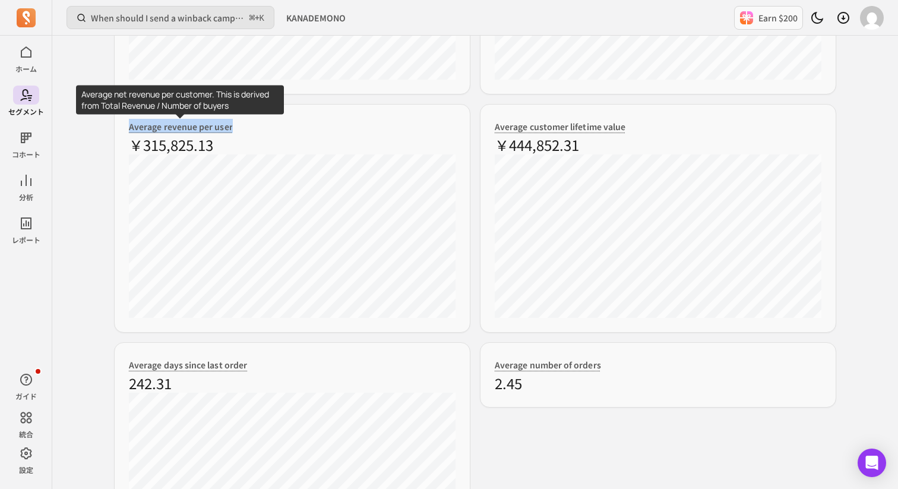
drag, startPoint x: 236, startPoint y: 128, endPoint x: 129, endPoint y: 129, distance: 106.3
click at [129, 129] on div "Average revenue per user ￥315,825.13" at bounding box center [292, 218] width 356 height 229
copy span "Average revenue per user"
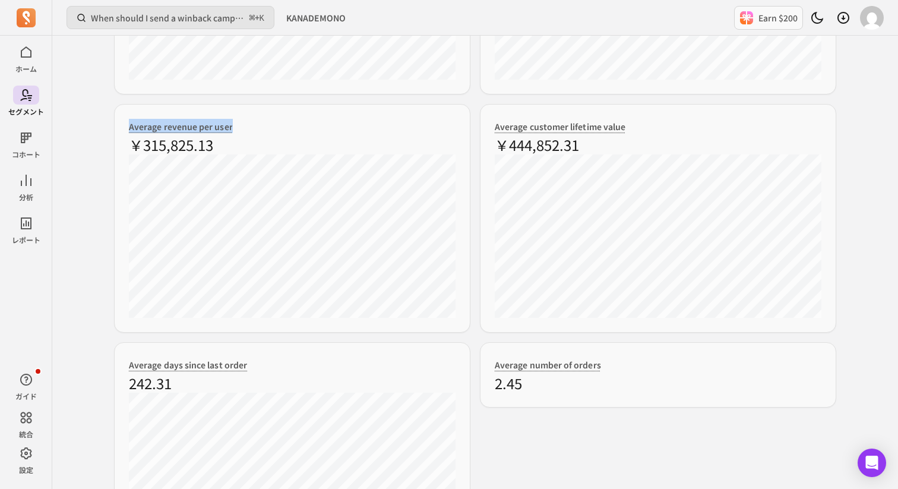
click at [270, 124] on div "Average revenue per user ￥315,825.13" at bounding box center [292, 218] width 356 height 229
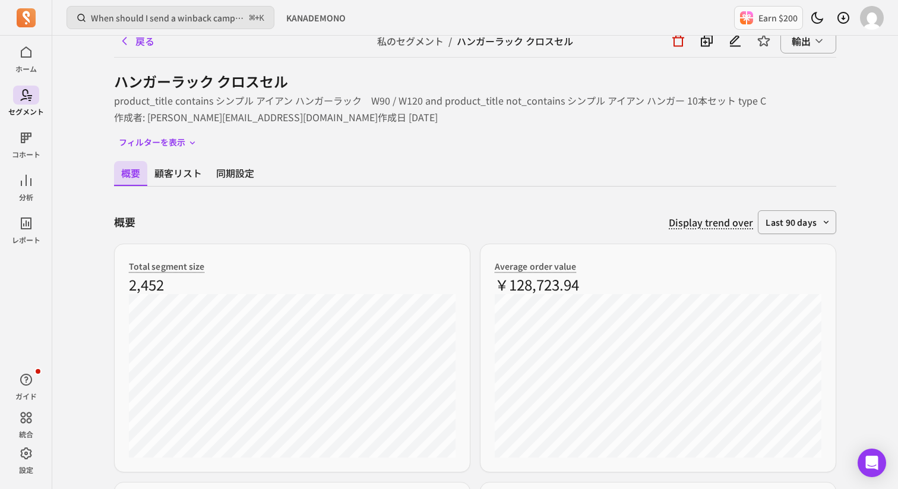
scroll to position [0, 0]
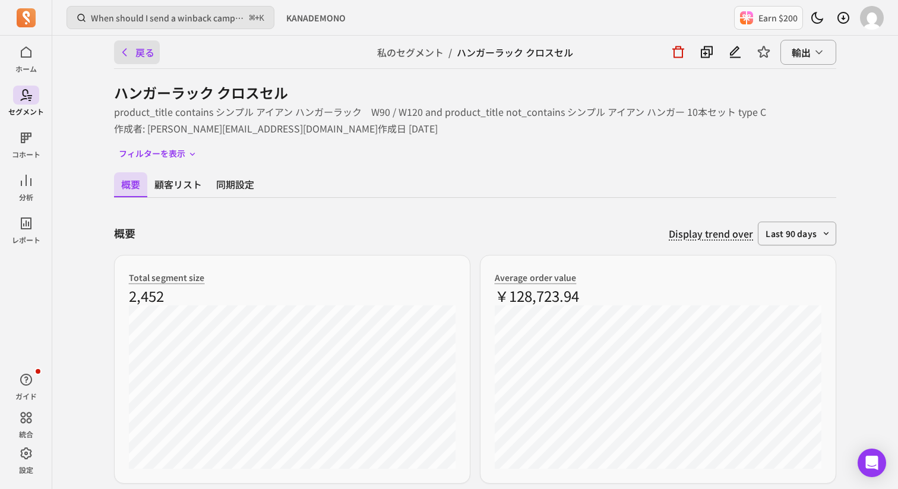
click at [137, 46] on button "戻る" at bounding box center [137, 52] width 46 height 24
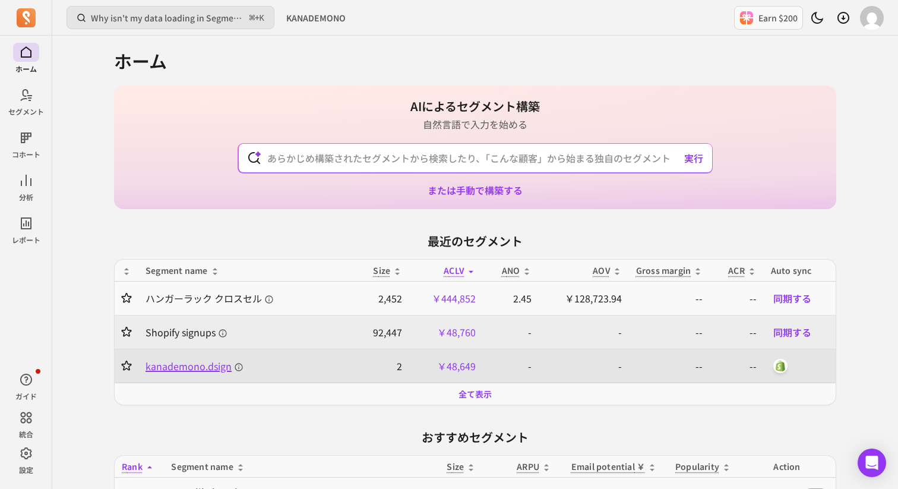
click at [199, 367] on span "kanademono.dsign" at bounding box center [195, 366] width 98 height 14
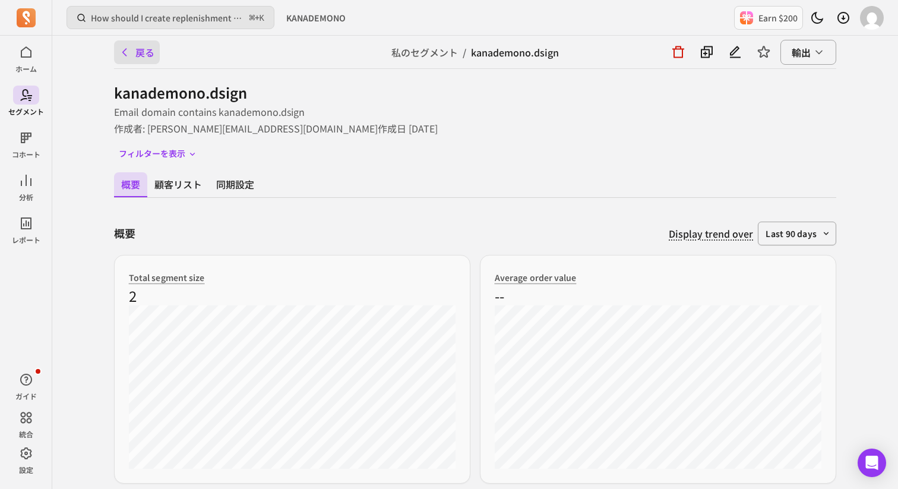
click at [138, 61] on button "戻る" at bounding box center [137, 52] width 46 height 24
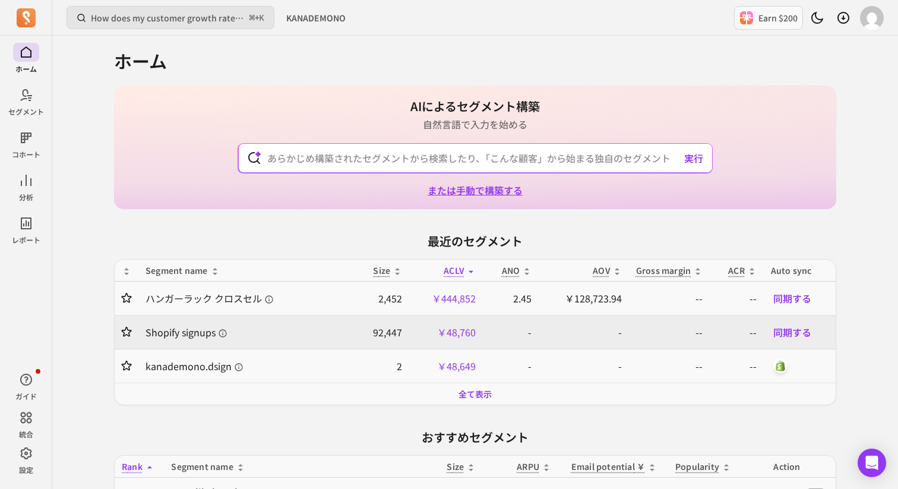
click at [475, 192] on link "または手動で構築する" at bounding box center [475, 190] width 95 height 14
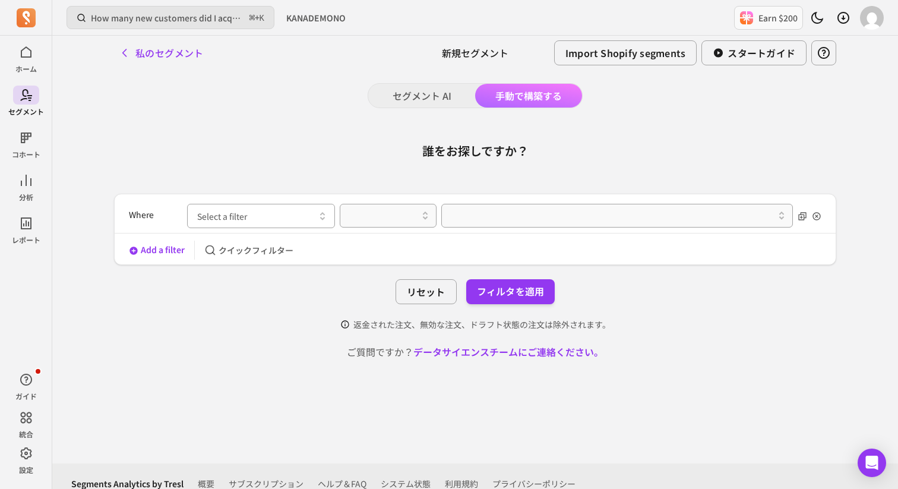
click at [301, 221] on button "Select a filter" at bounding box center [261, 216] width 148 height 24
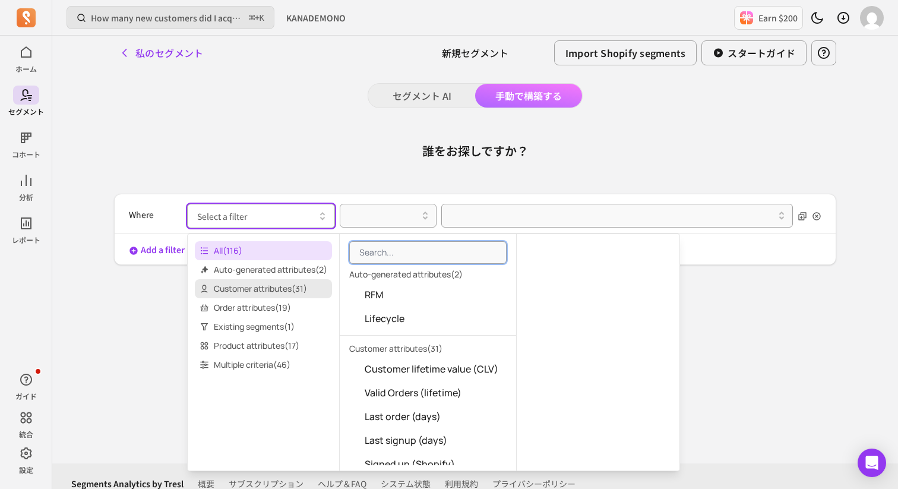
click at [271, 293] on span "Customer attributes ( 31 )" at bounding box center [263, 288] width 137 height 19
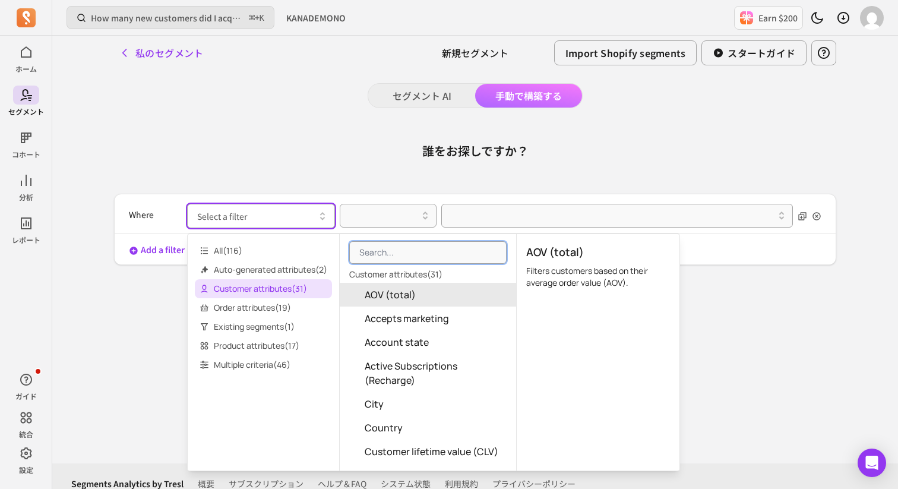
click at [410, 302] on button "AOV (total)" at bounding box center [428, 295] width 176 height 24
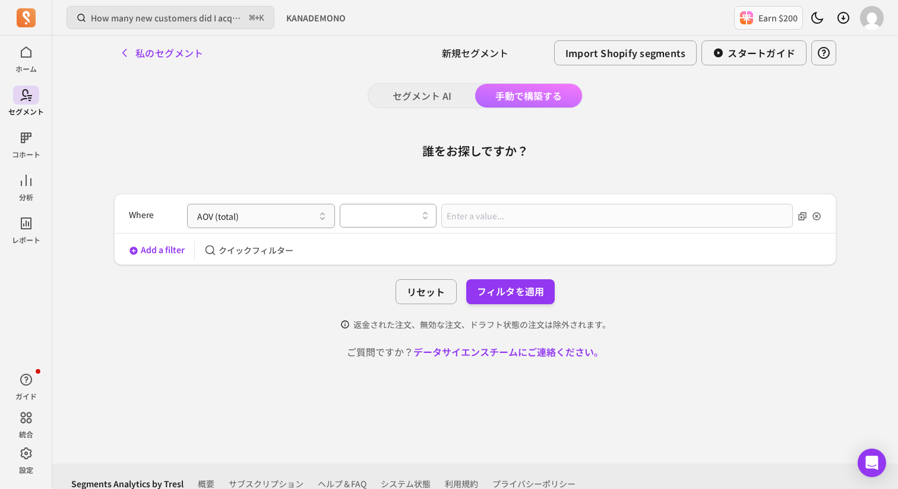
click at [402, 216] on div at bounding box center [383, 215] width 72 height 14
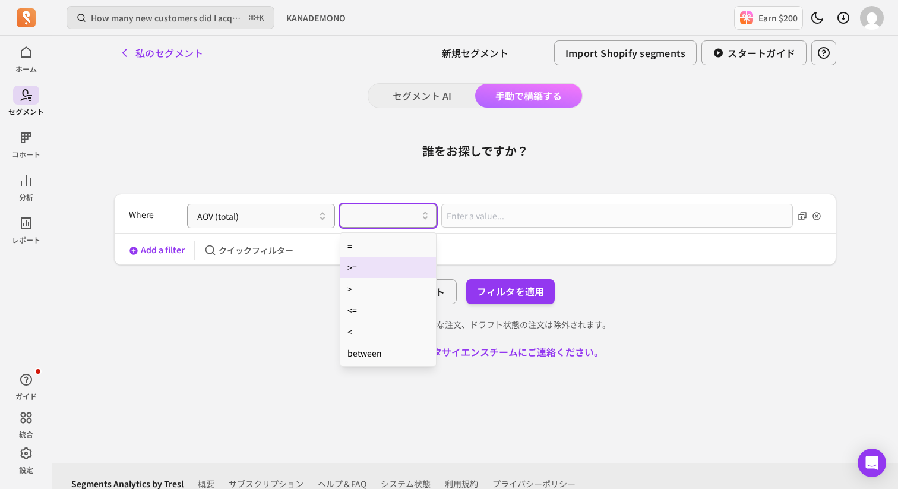
click at [389, 267] on div ">=" at bounding box center [388, 267] width 96 height 21
